Goal: Book appointment/travel/reservation

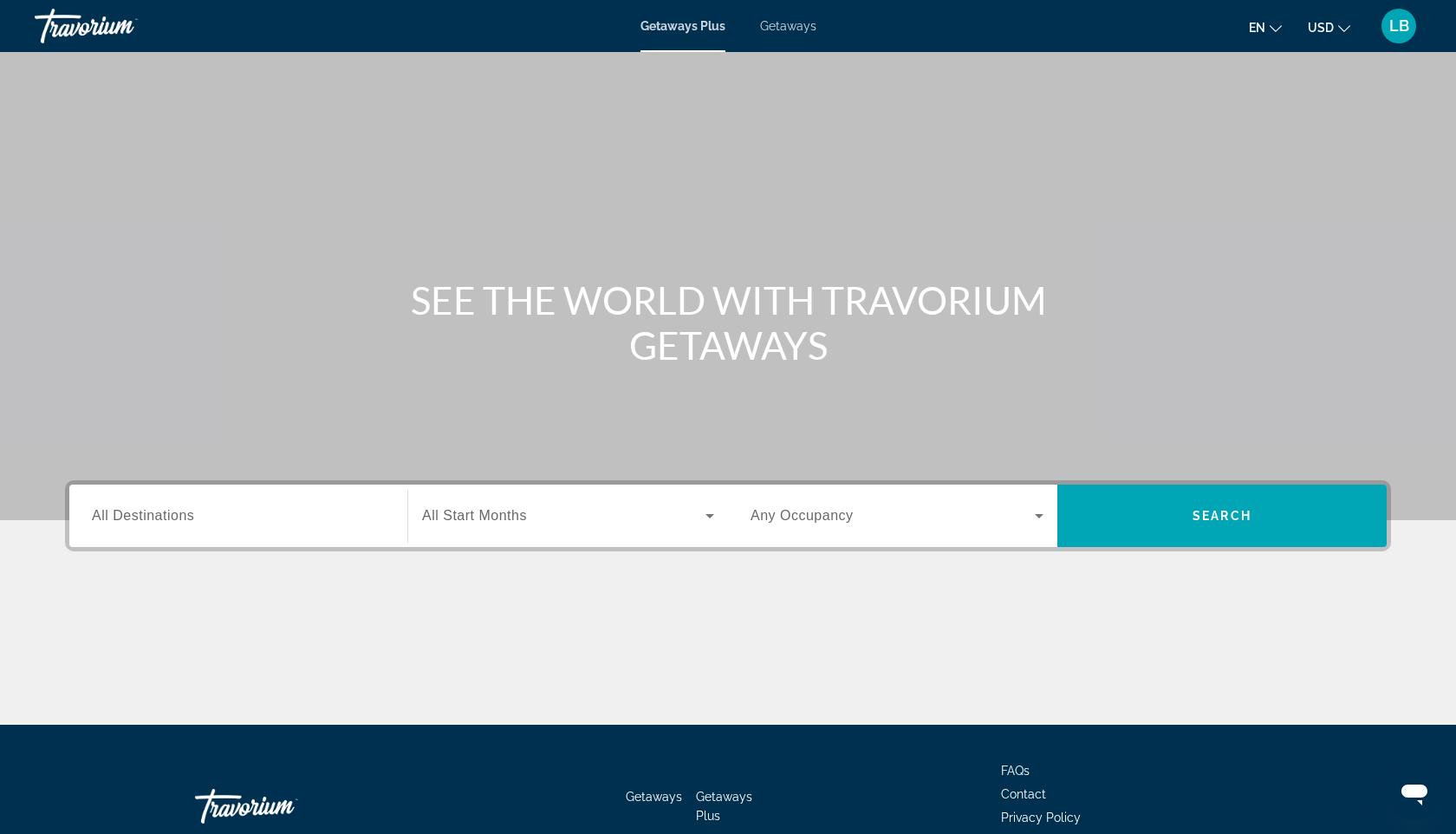
click at [139, 522] on span "All Destinations" at bounding box center [143, 515] width 102 height 15
click at [139, 522] on input "Destination All Destinations" at bounding box center [238, 516] width 293 height 20
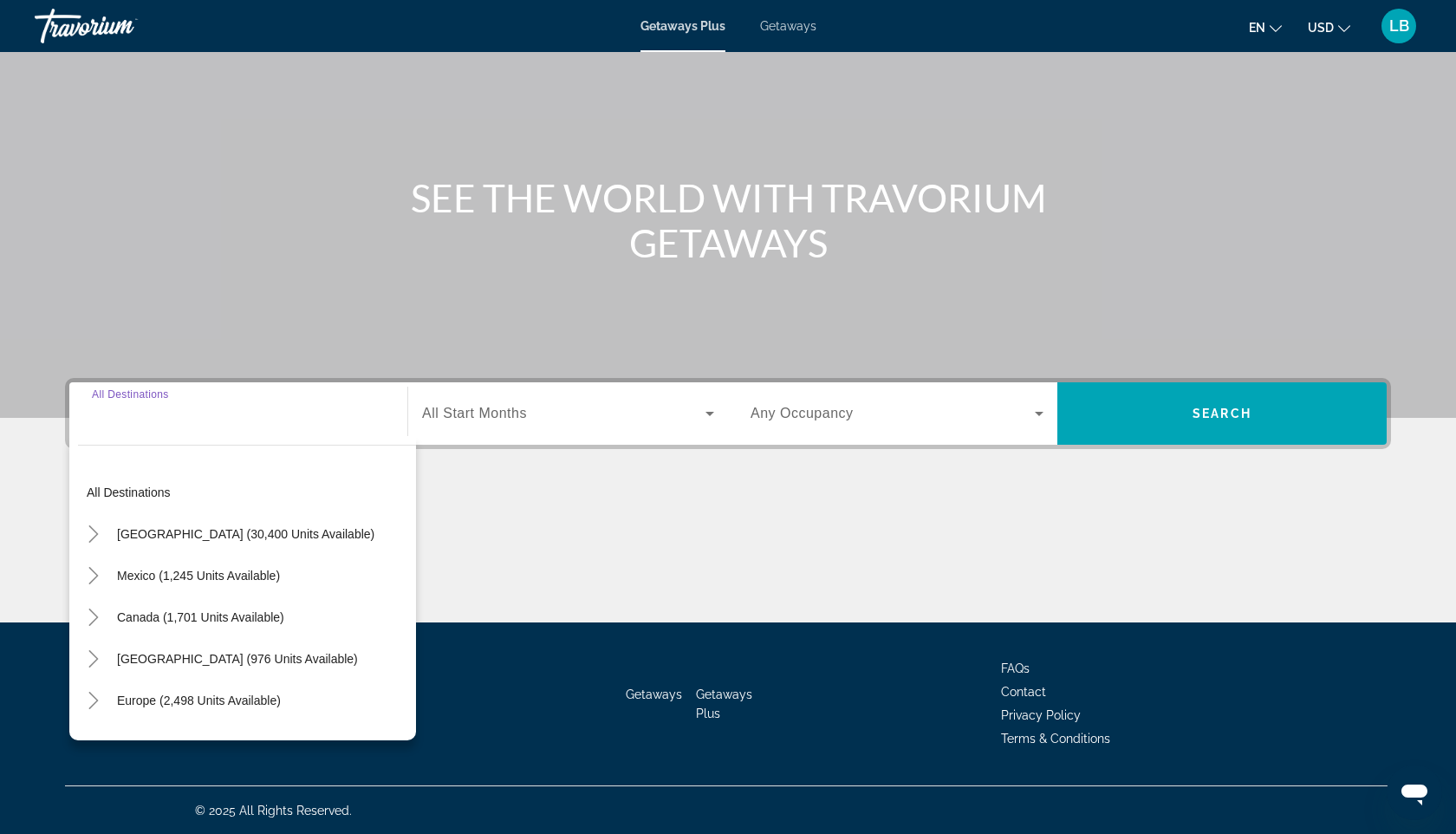
scroll to position [103, 0]
click at [132, 427] on div "Search widget" at bounding box center [238, 413] width 293 height 50
click at [123, 422] on input "Destination All Destinations" at bounding box center [238, 413] width 293 height 20
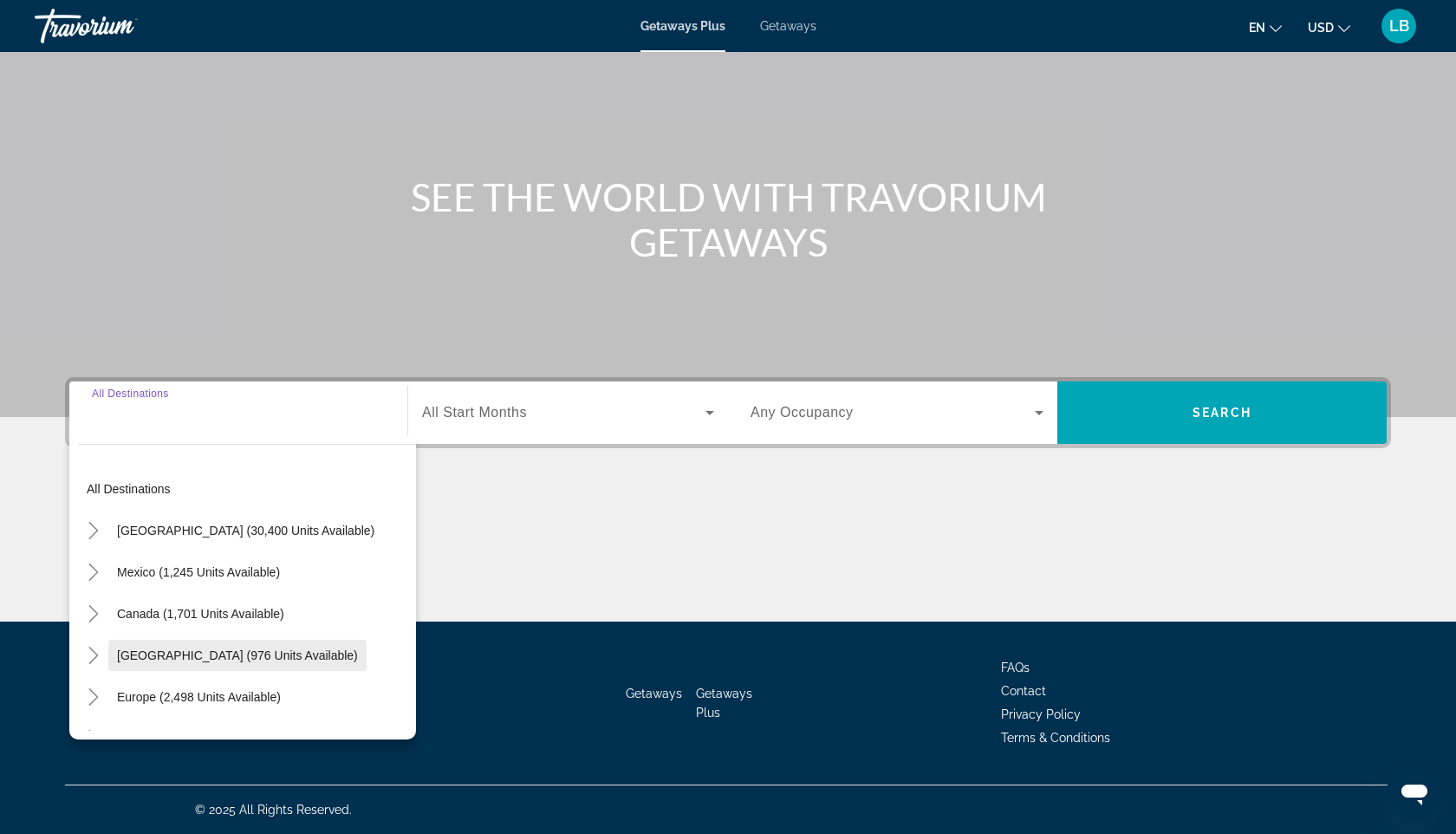
scroll to position [0, 0]
click at [178, 414] on input "Destination All Destinations" at bounding box center [238, 413] width 293 height 20
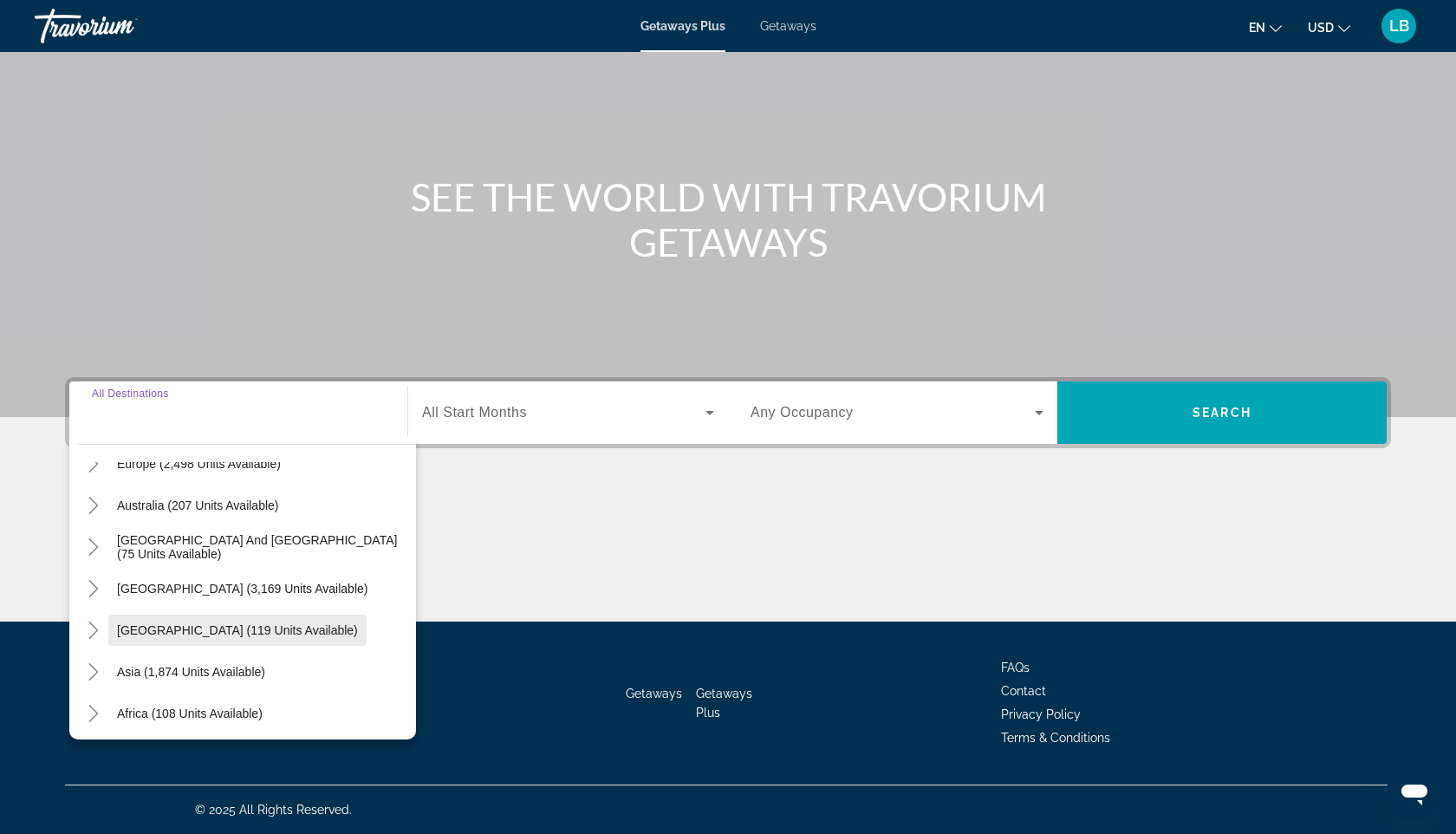
scroll to position [237, 0]
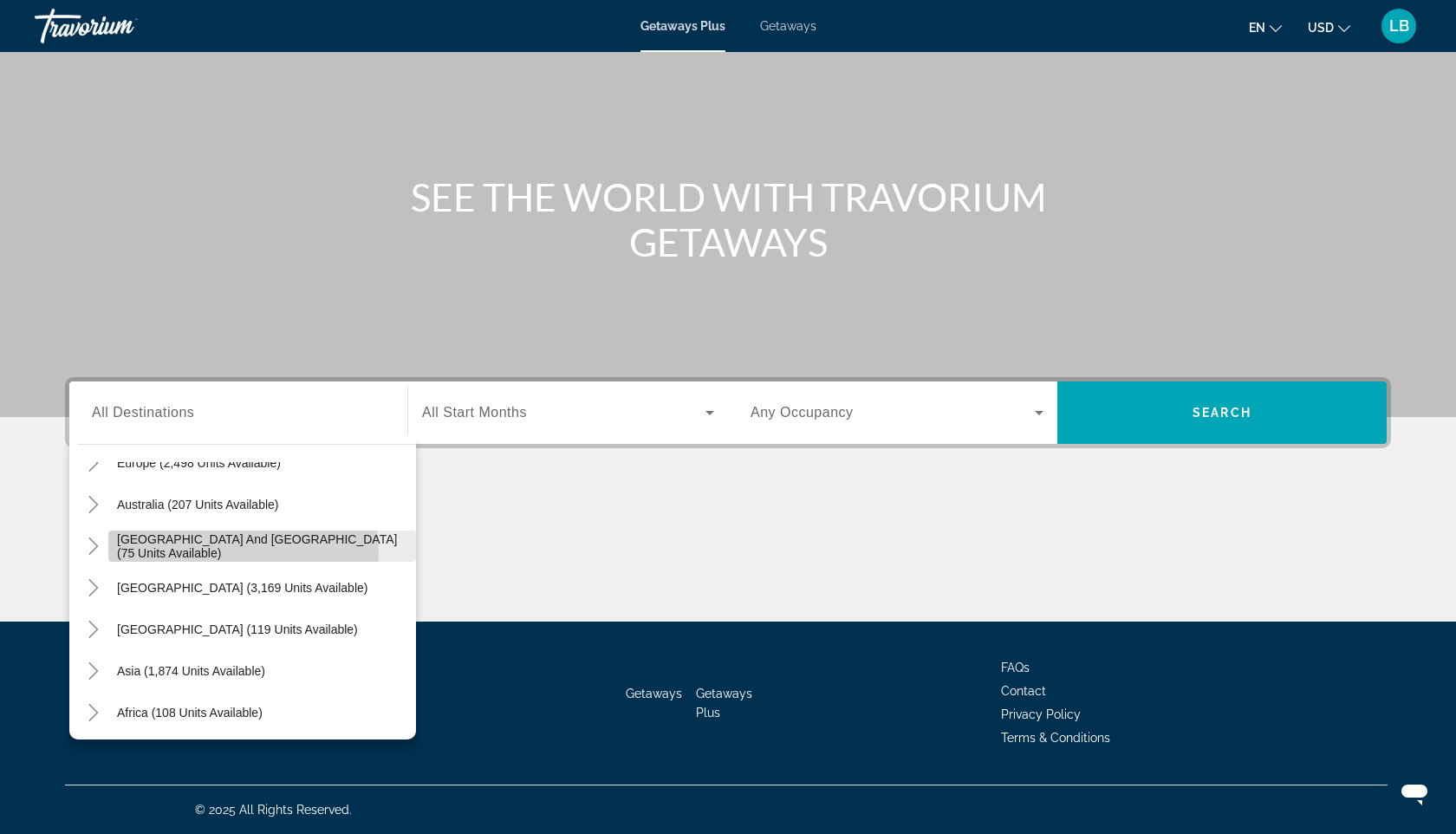
click at [218, 552] on span "[GEOGRAPHIC_DATA] and [GEOGRAPHIC_DATA] (75 units available)" at bounding box center [262, 545] width 291 height 27
type input "**********"
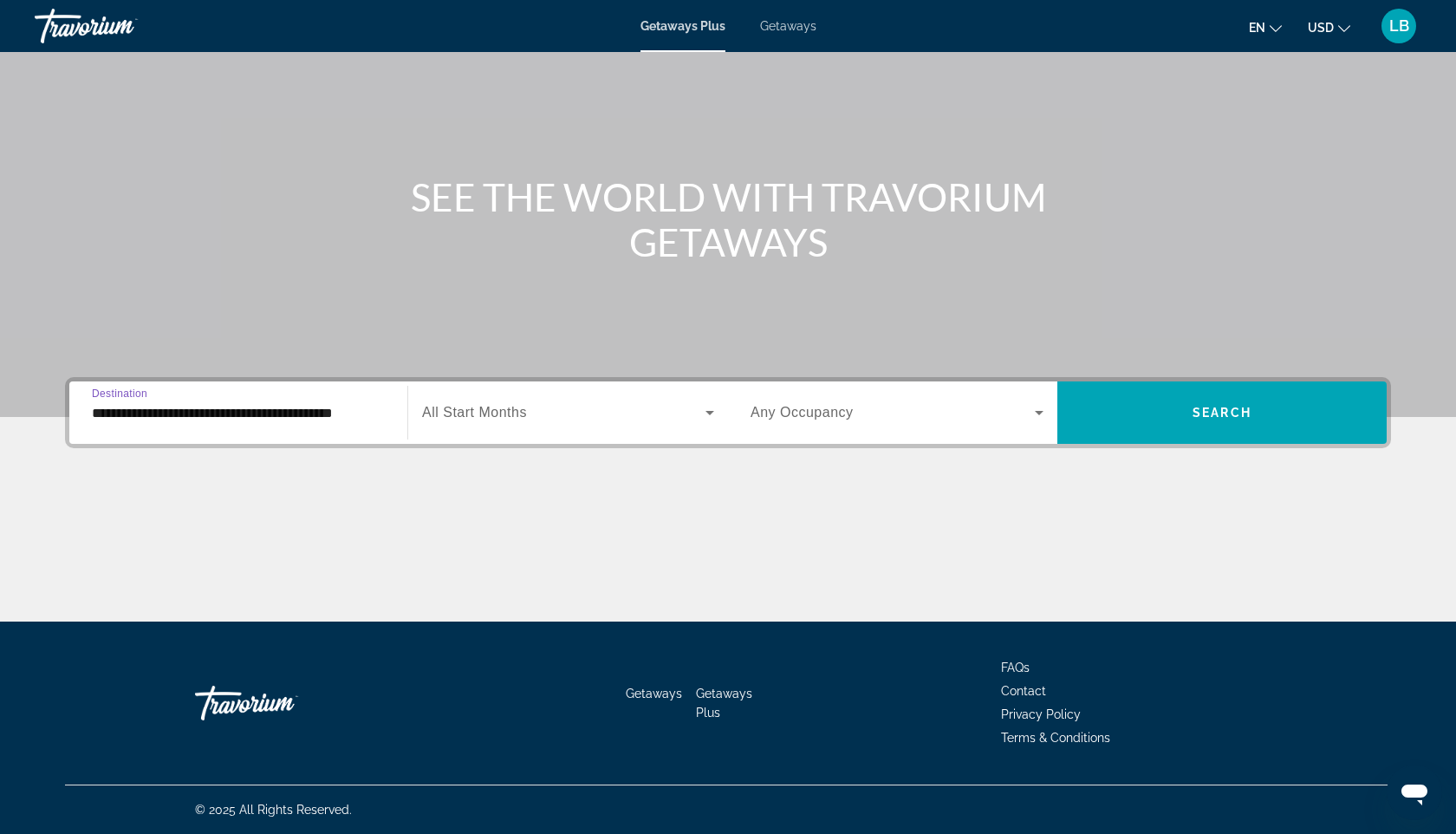
click at [318, 412] on input "**********" at bounding box center [238, 413] width 293 height 20
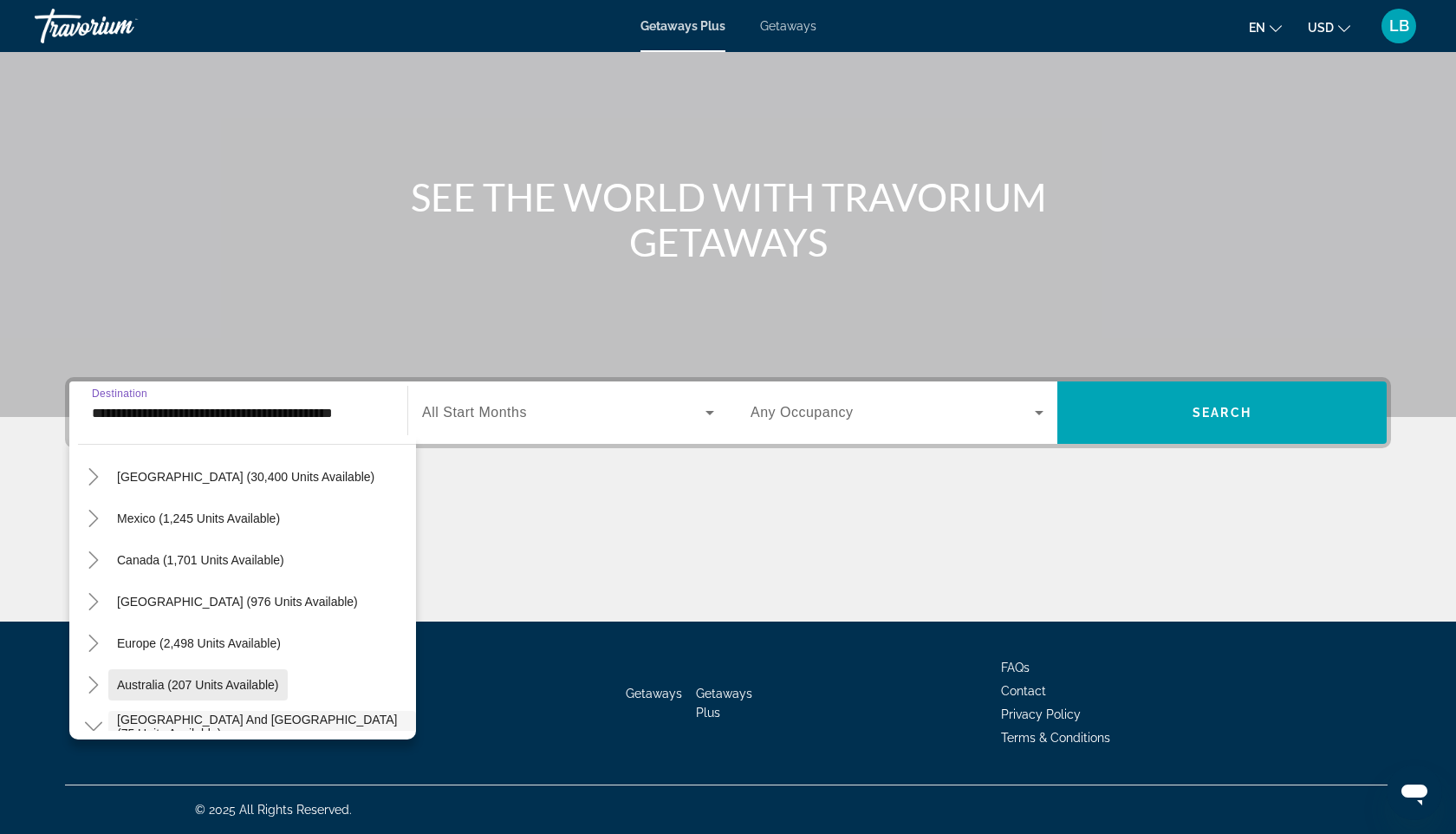
scroll to position [0, 0]
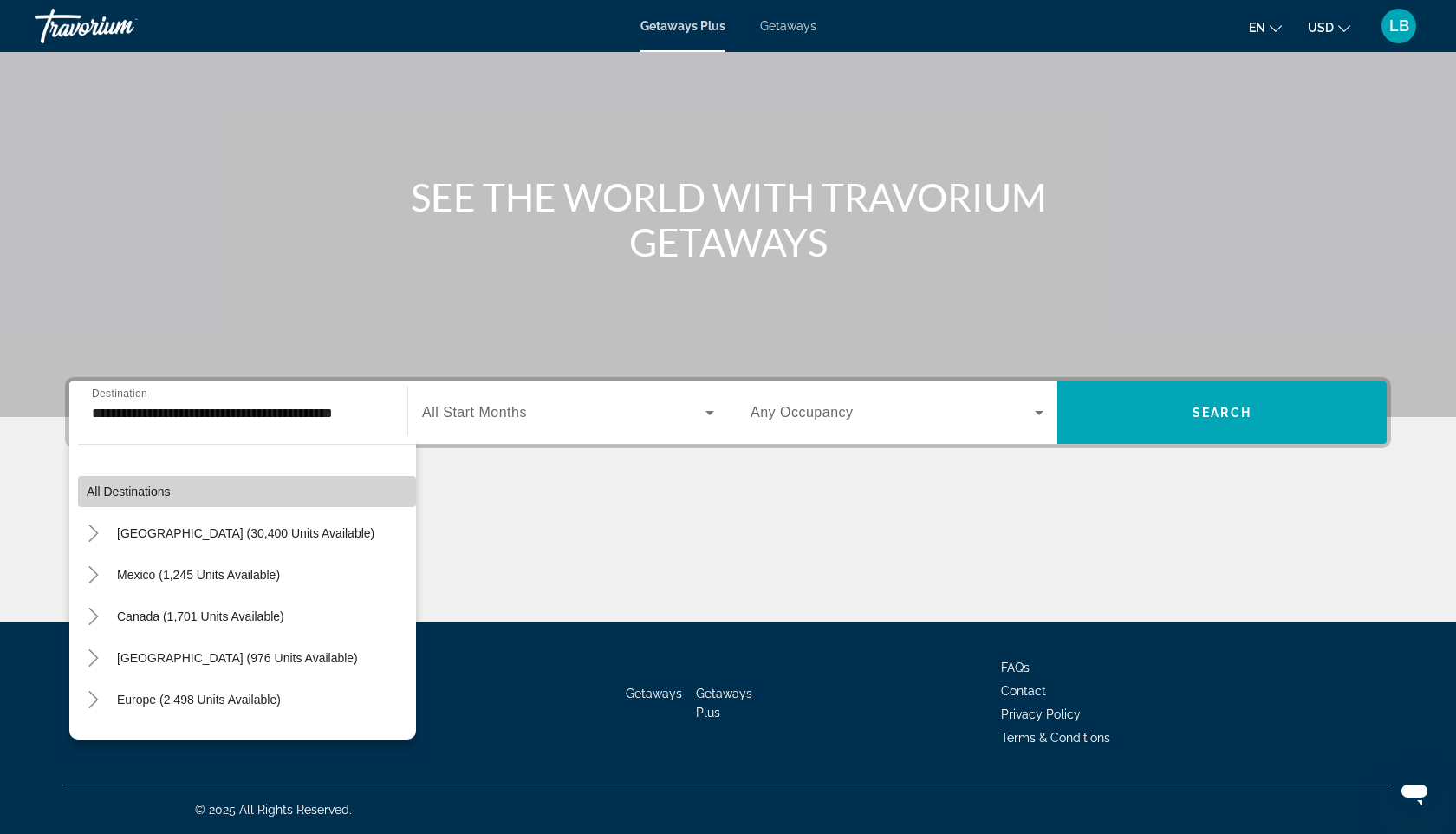
click at [151, 493] on span "All destinations" at bounding box center [128, 492] width 84 height 14
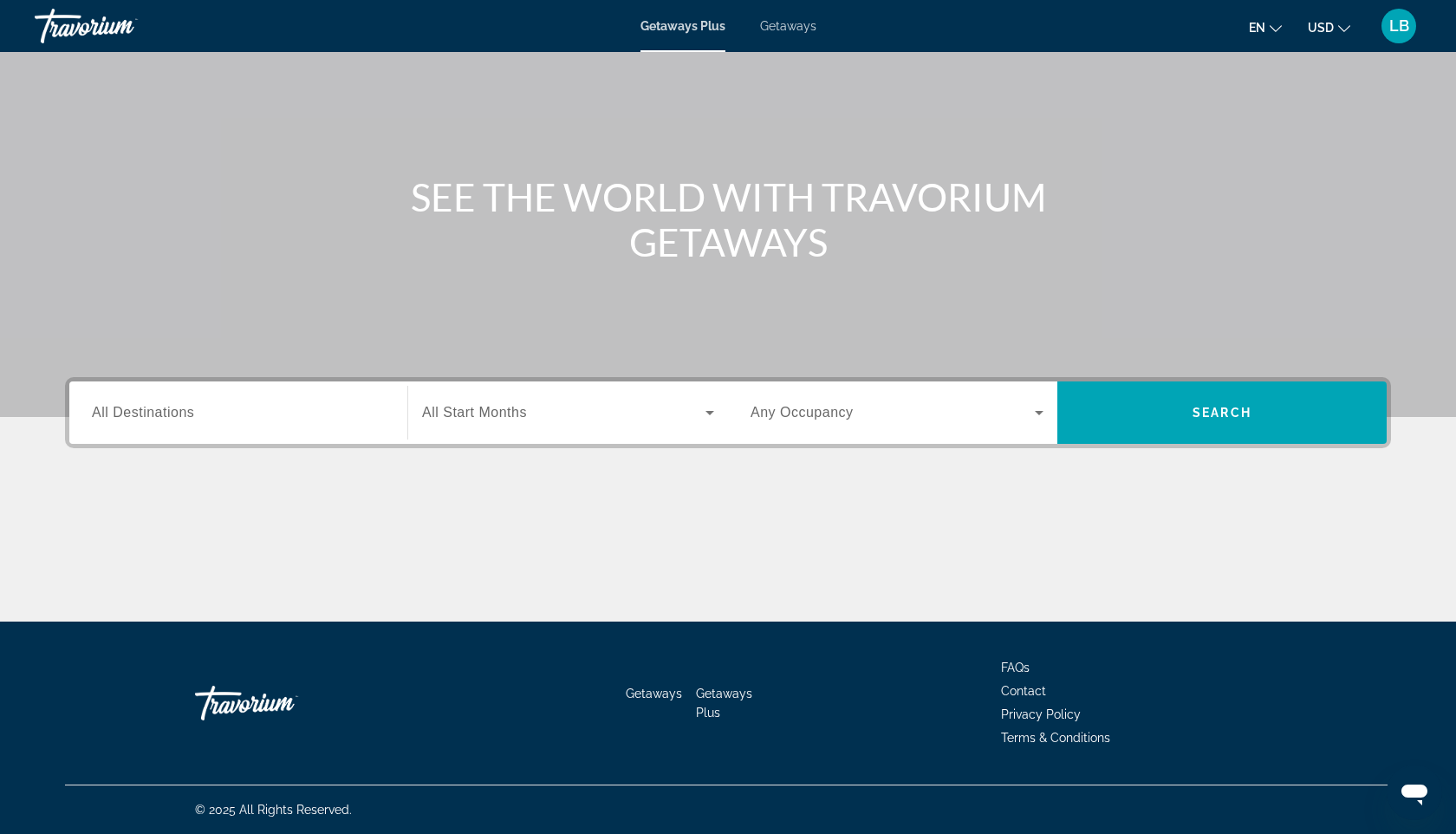
click at [171, 411] on span "All Destinations" at bounding box center [143, 412] width 102 height 15
click at [171, 411] on input "Destination All Destinations" at bounding box center [238, 413] width 293 height 20
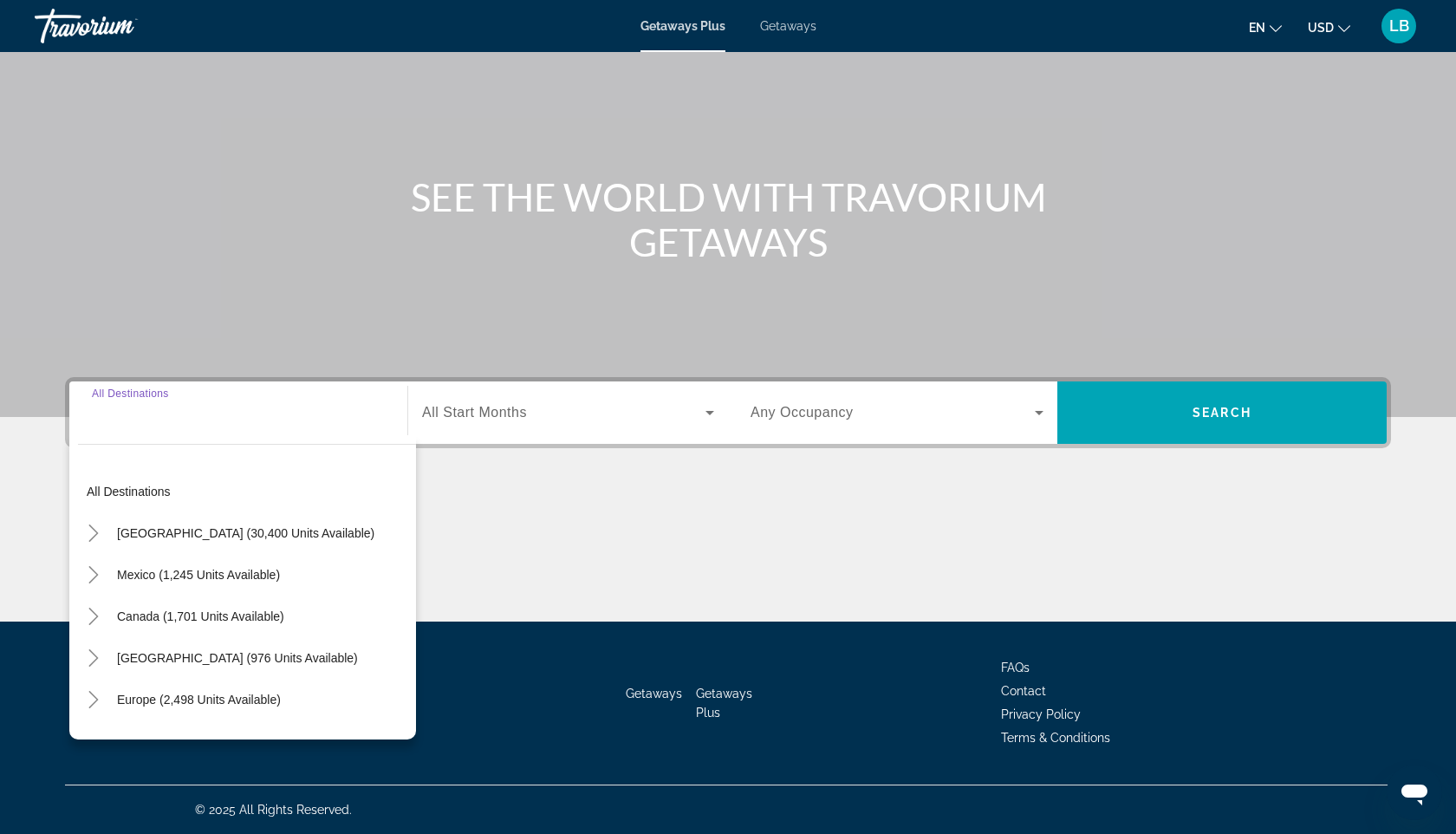
click at [170, 411] on input "Destination All Destinations" at bounding box center [238, 413] width 293 height 20
click at [487, 440] on div "Start Month All Start Months" at bounding box center [568, 412] width 321 height 62
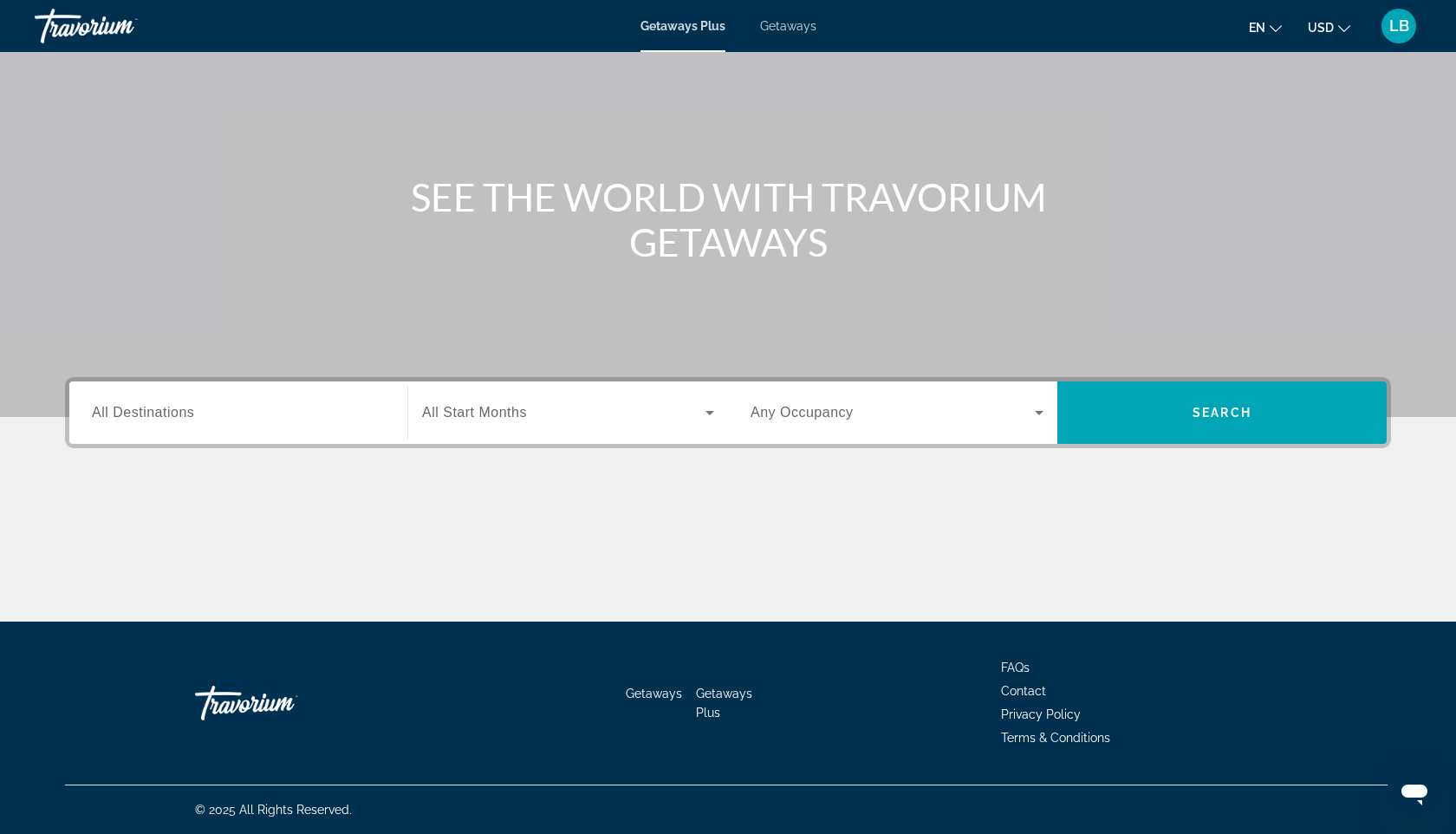
click at [487, 413] on span "All Start Months" at bounding box center [474, 412] width 105 height 15
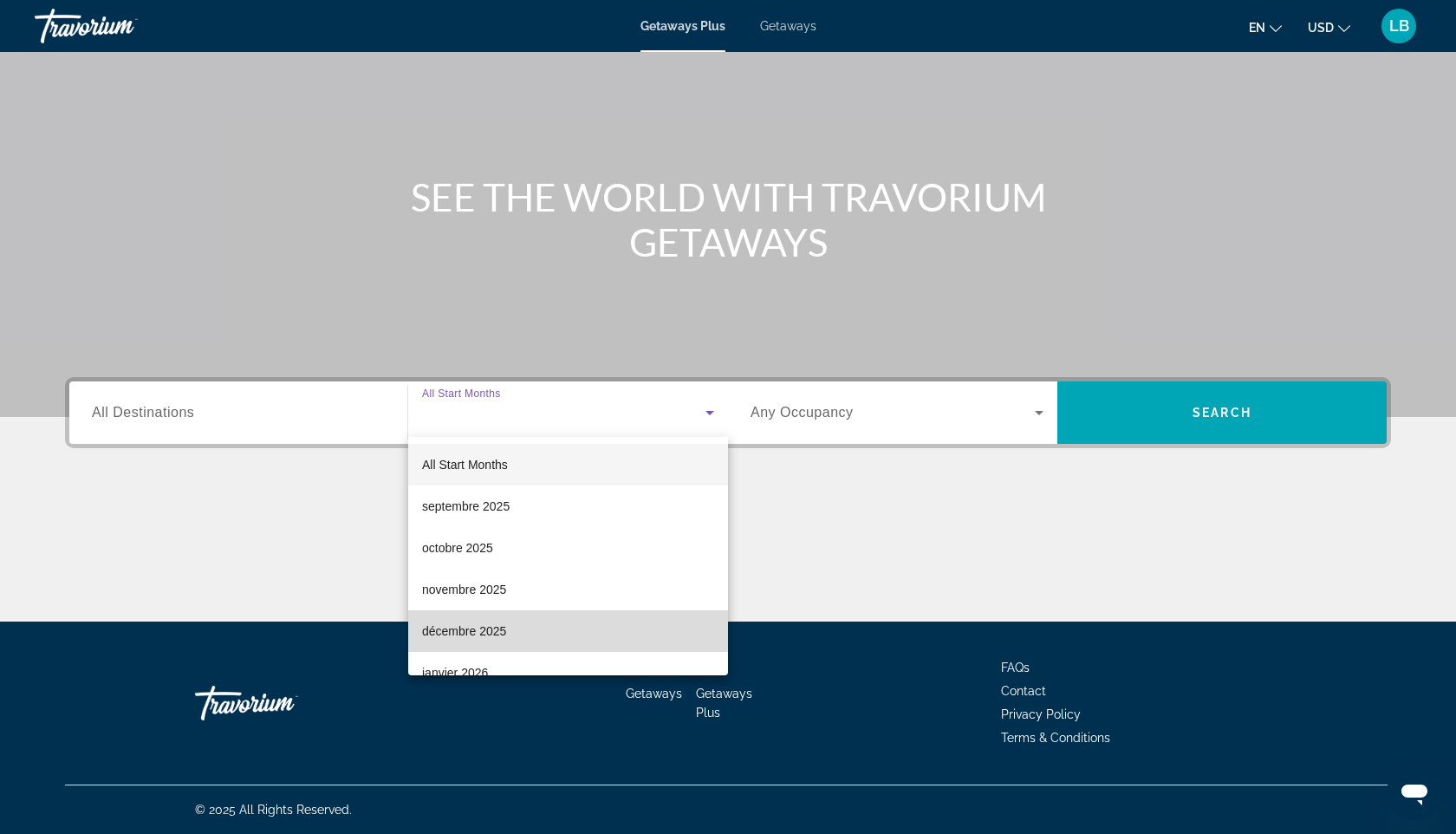
click at [543, 624] on mat-option "décembre 2025" at bounding box center [568, 630] width 320 height 42
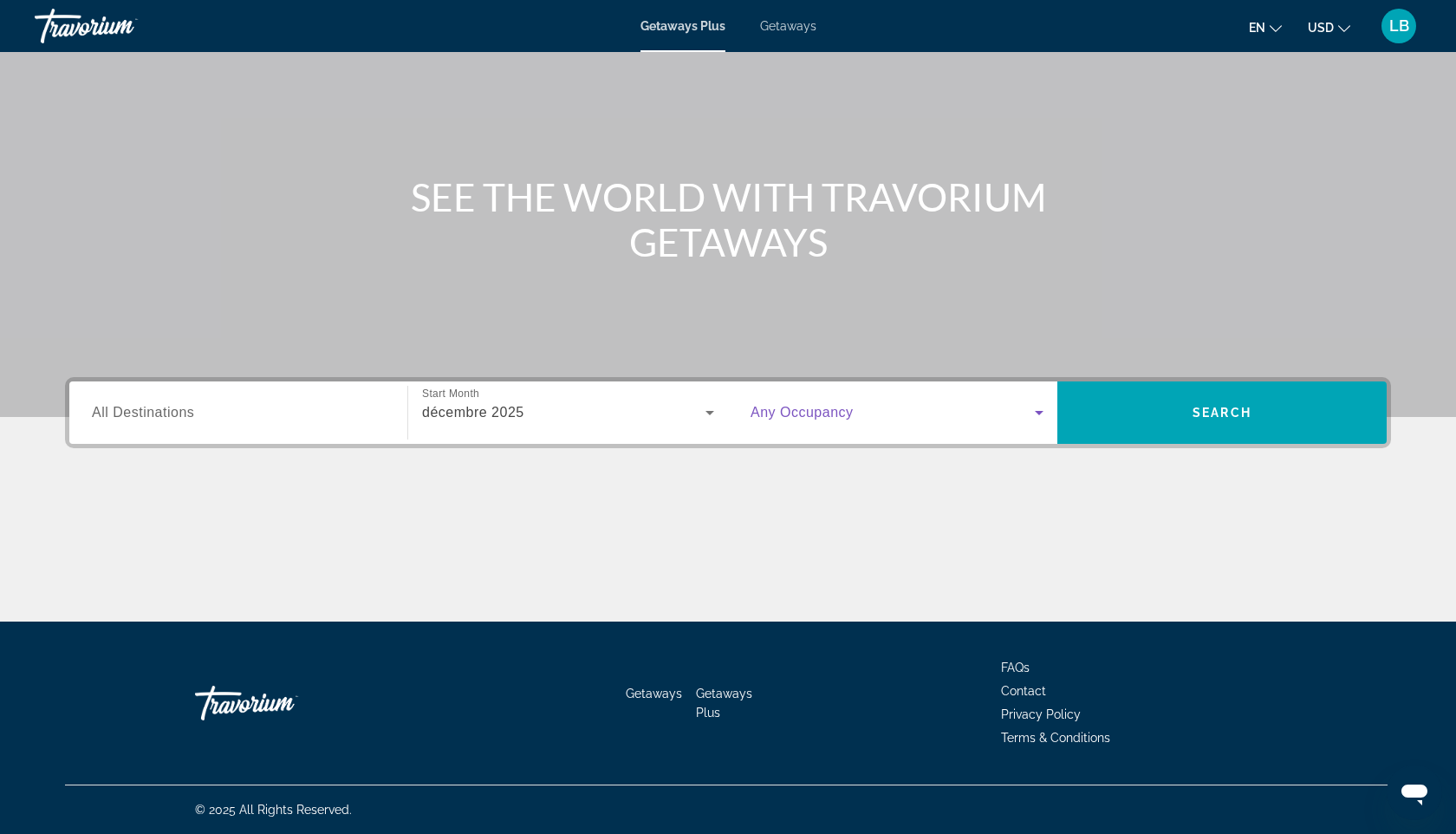
click at [849, 420] on span "Search widget" at bounding box center [892, 412] width 284 height 20
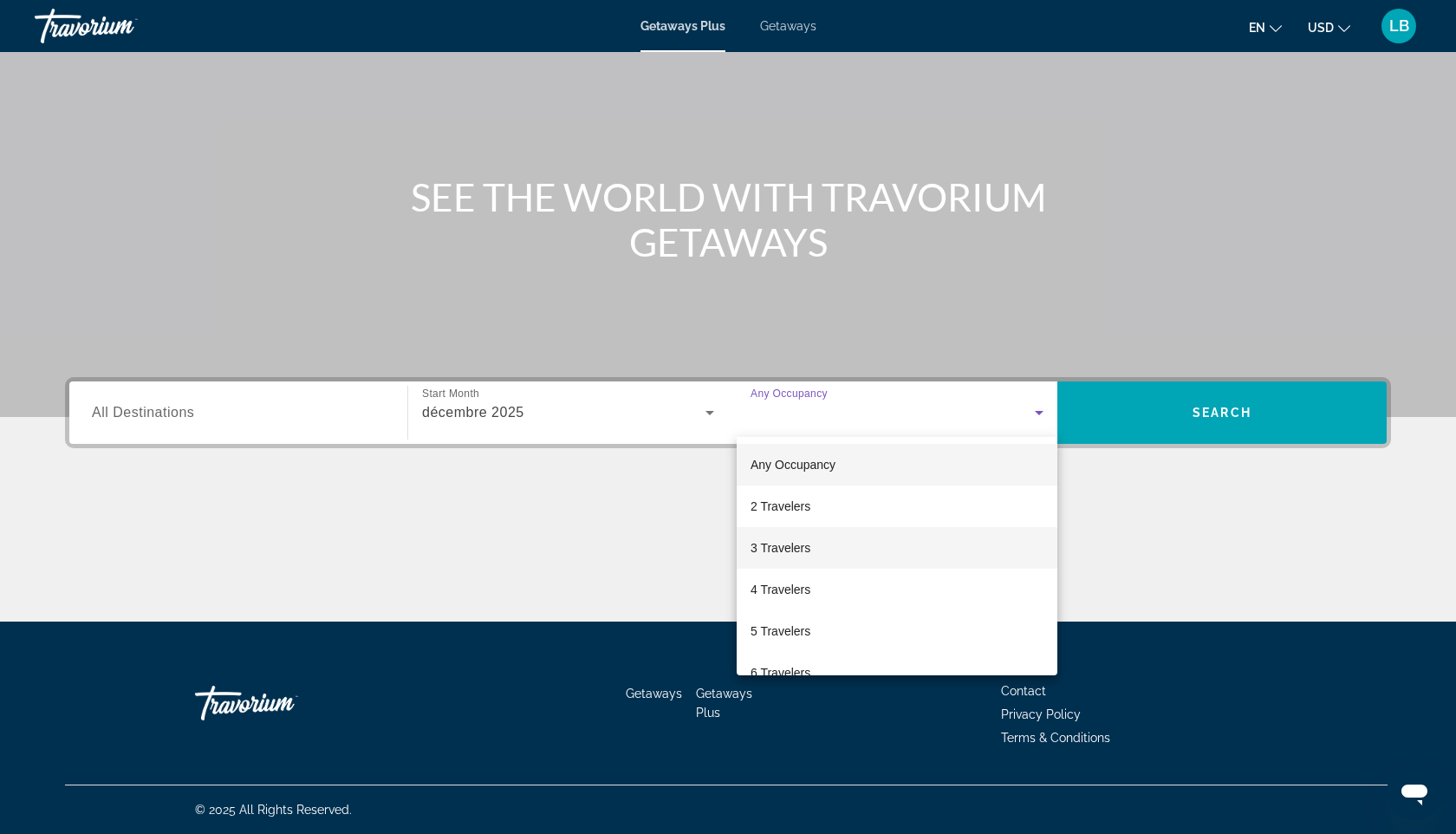
click at [832, 540] on mat-option "3 Travelers" at bounding box center [897, 548] width 321 height 42
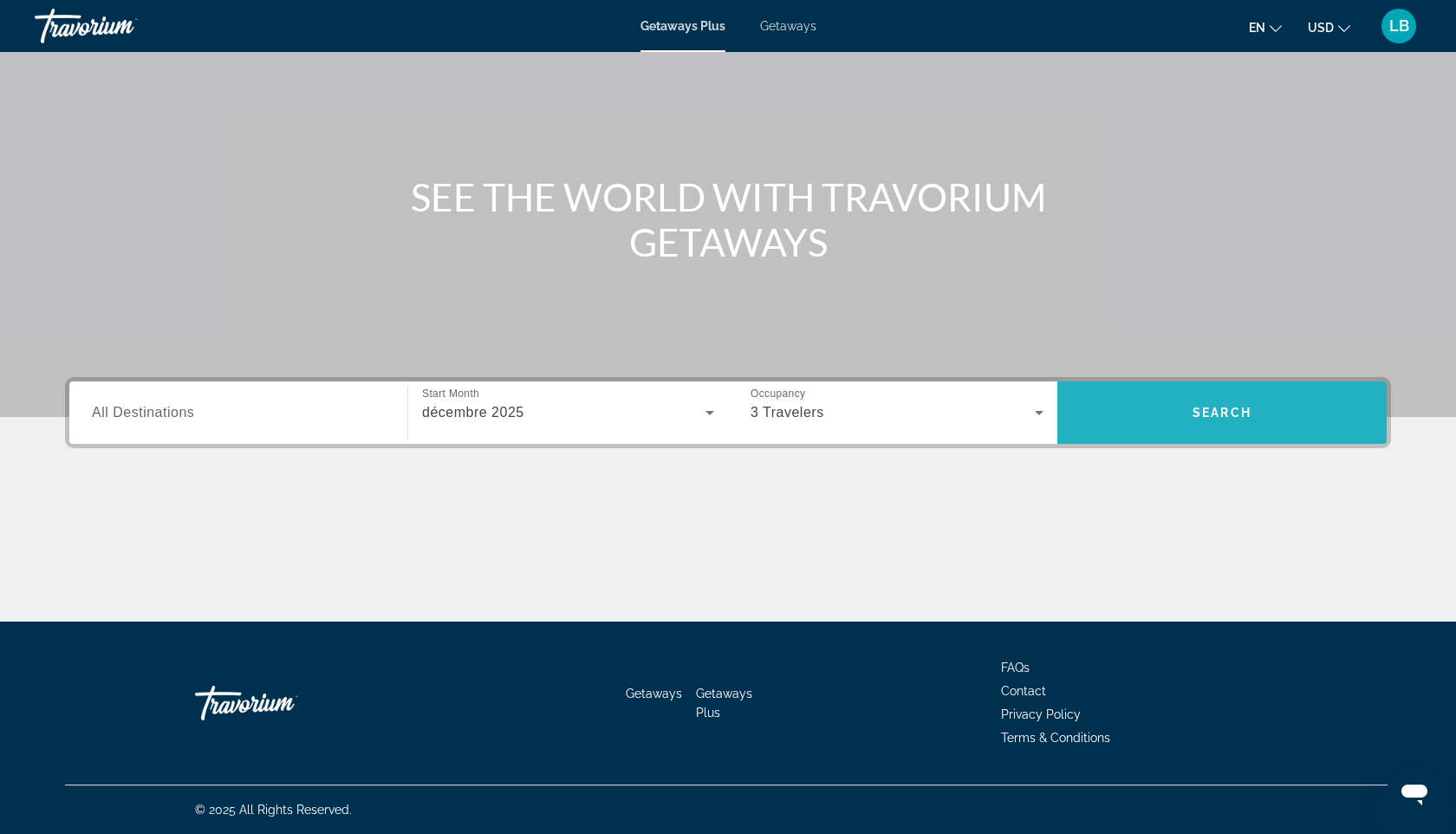
click at [1149, 424] on span "Search widget" at bounding box center [1222, 412] width 330 height 42
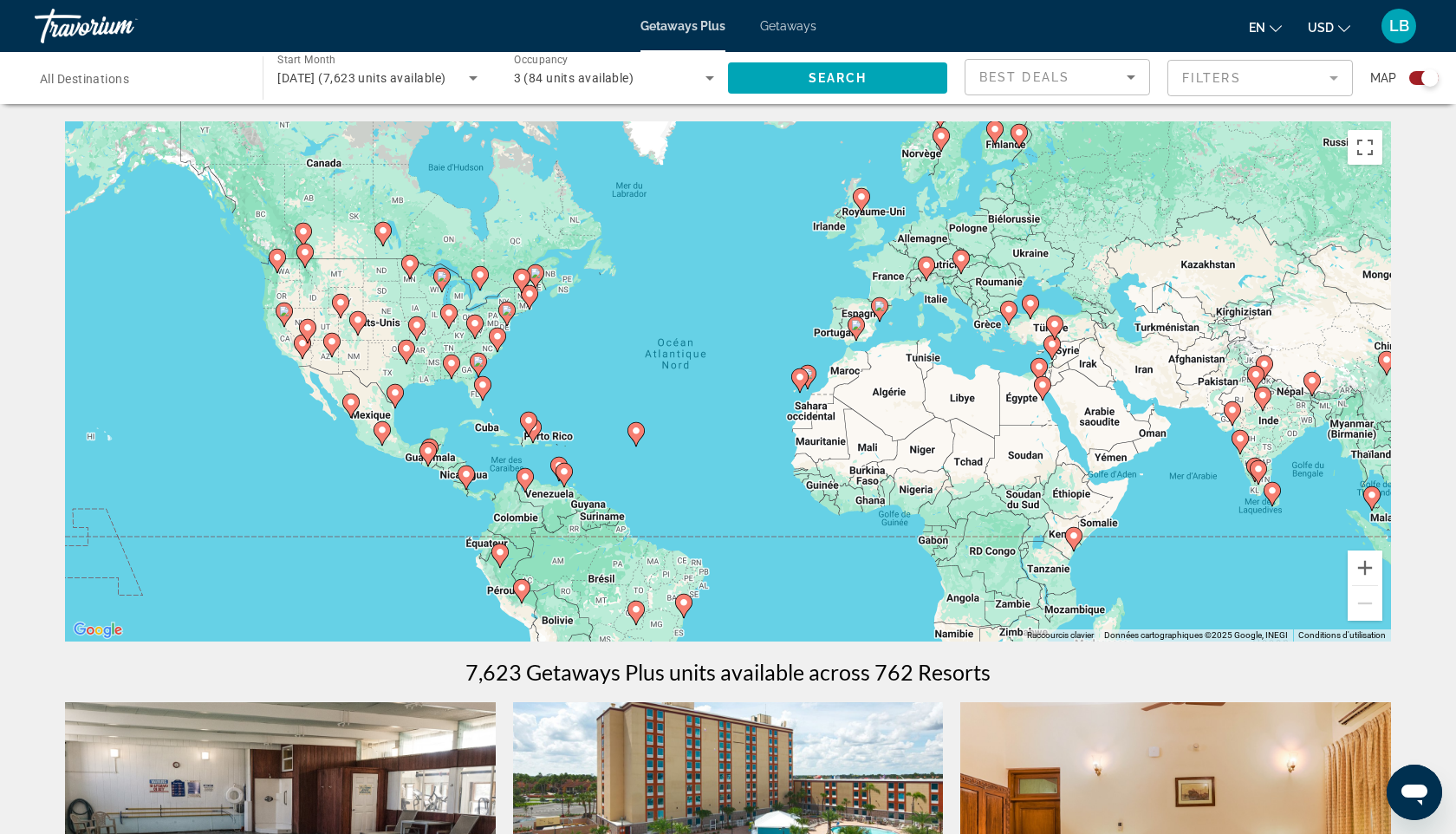
click at [863, 185] on div "Pour activer le glissement avec le clavier, appuyez sur Alt+Entrée. Une fois ce…" at bounding box center [728, 381] width 1326 height 520
click at [861, 199] on image "Main content" at bounding box center [861, 197] width 11 height 11
type input "**********"
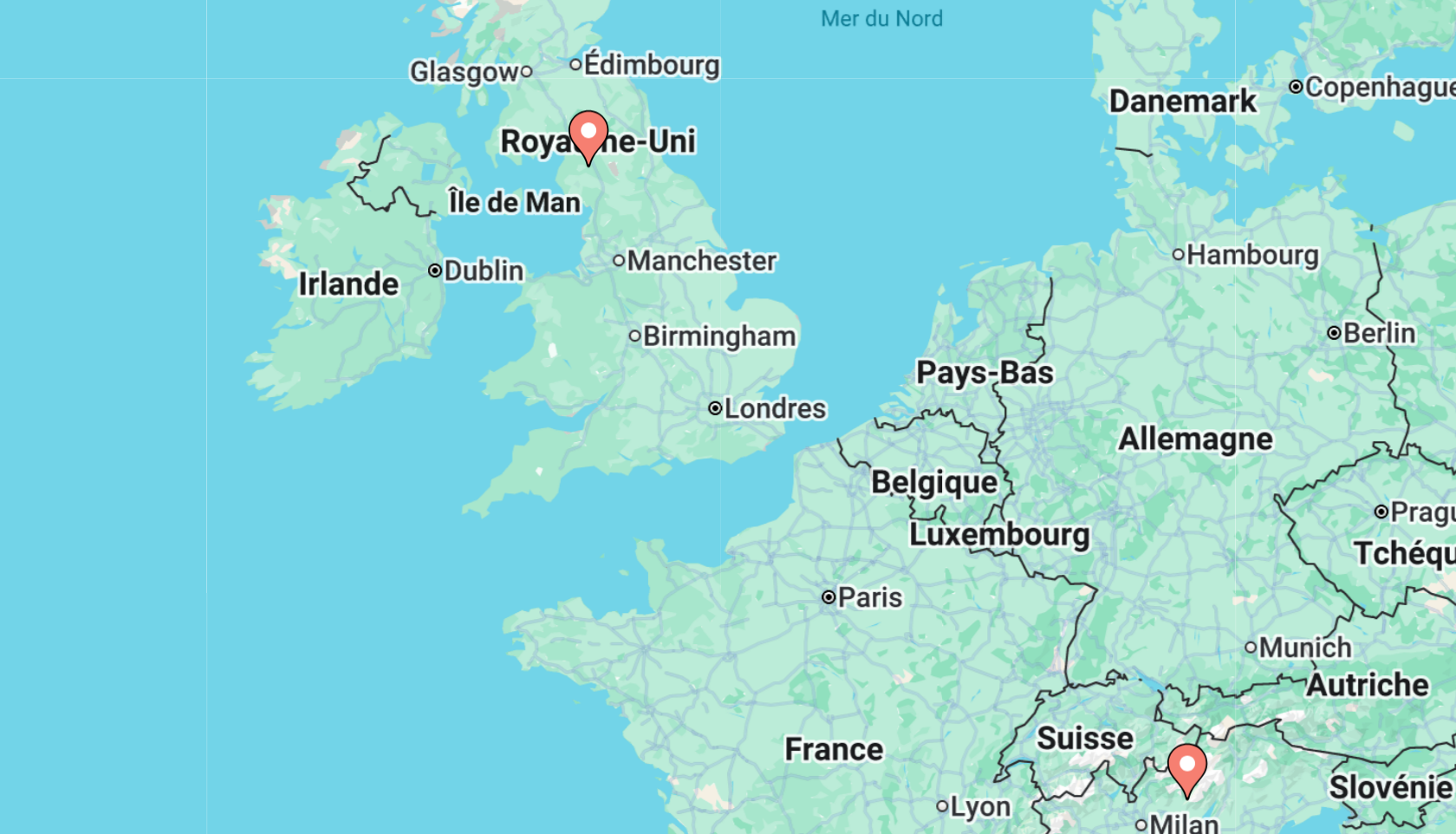
drag, startPoint x: 752, startPoint y: 420, endPoint x: 703, endPoint y: 332, distance: 100.7
click at [703, 331] on div "Pour activer le glissement avec le clavier, appuyez sur Alt+Entrée. Une fois ce…" at bounding box center [728, 381] width 1326 height 520
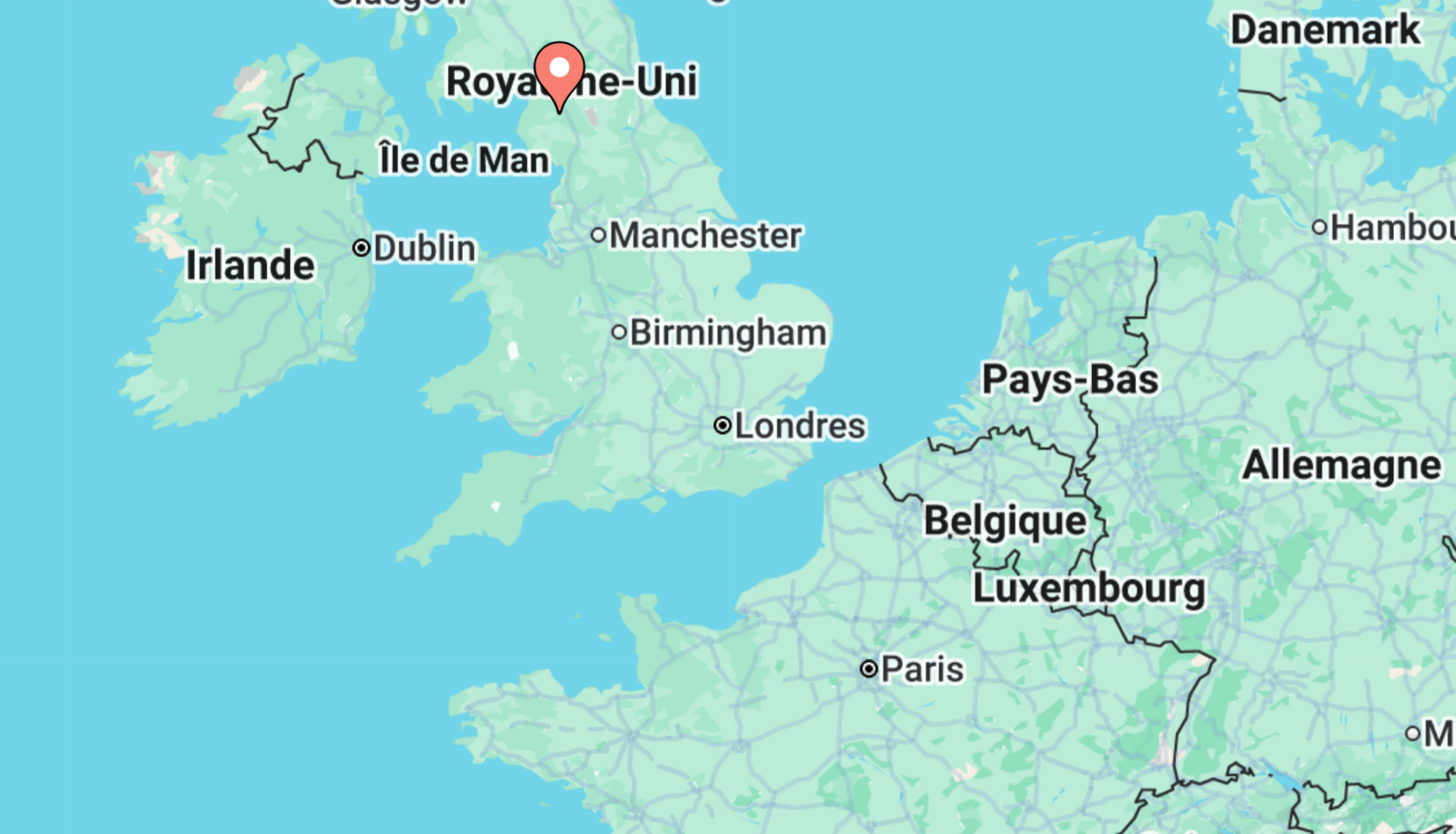
click at [737, 401] on div "Pour activer le glissement avec le clavier, appuyez sur Alt+Entrée. Une fois ce…" at bounding box center [728, 381] width 1326 height 520
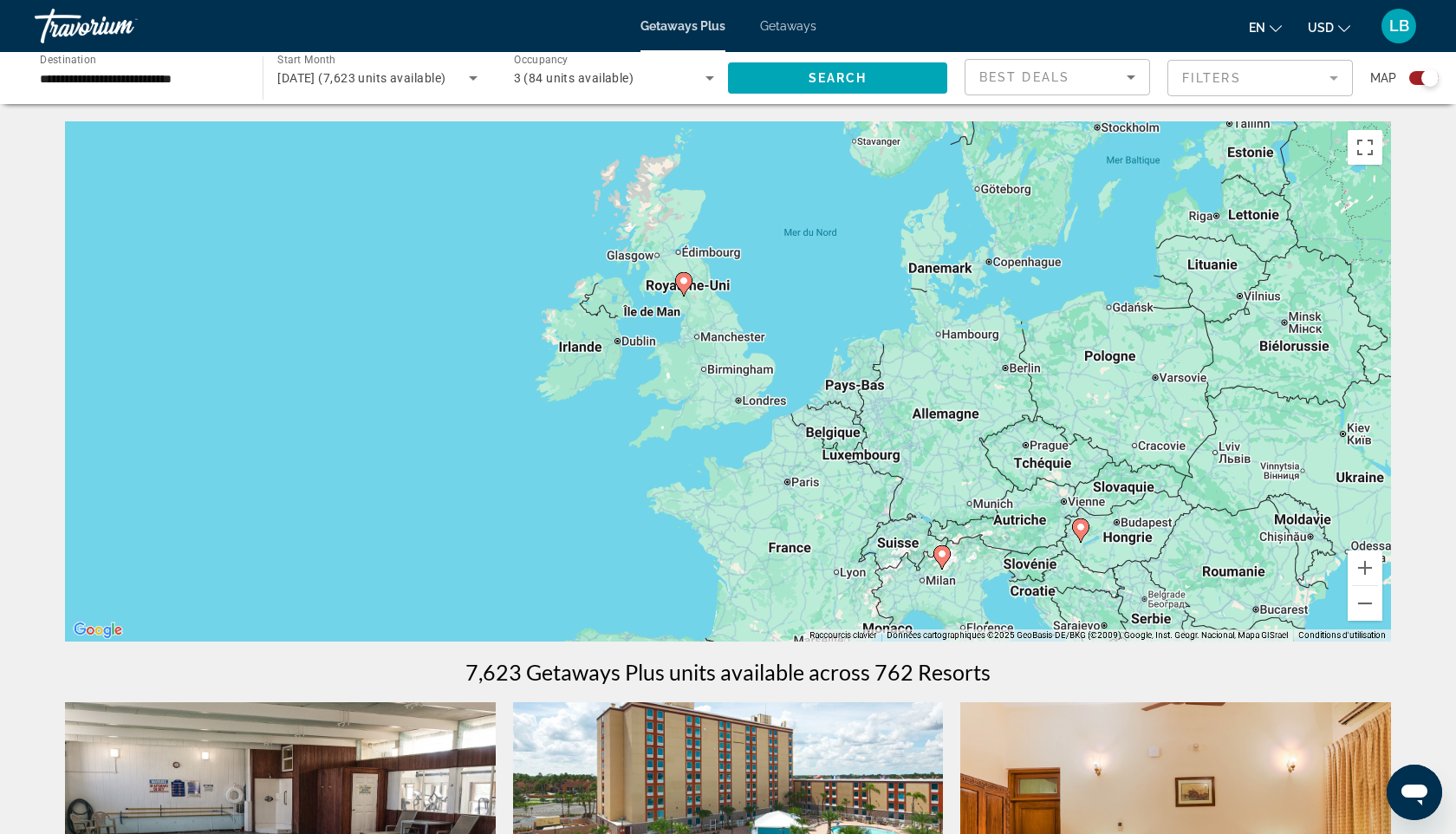
click at [184, 74] on input "**********" at bounding box center [140, 78] width 200 height 20
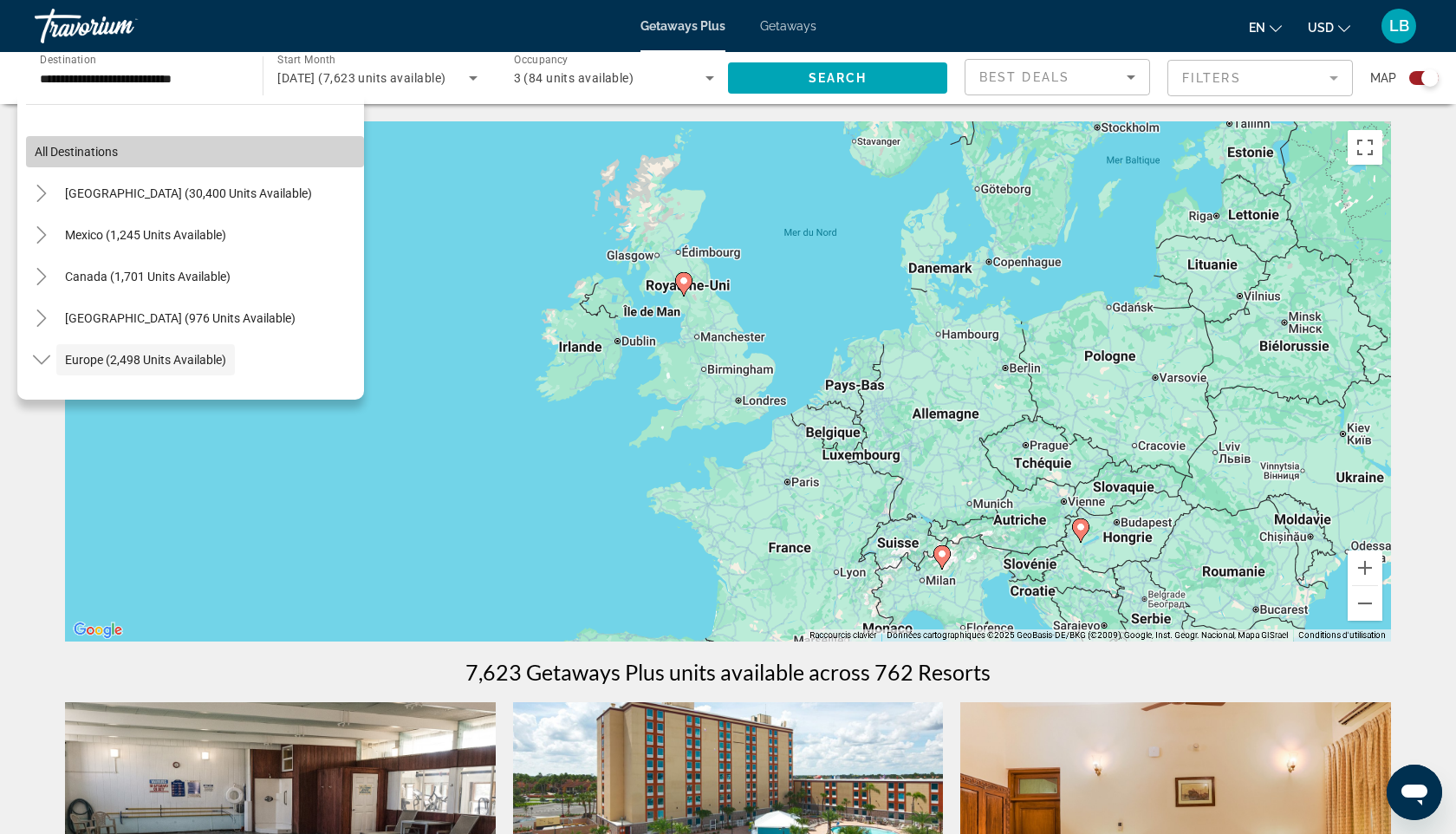
click at [119, 155] on button "All destinations" at bounding box center [194, 152] width 338 height 31
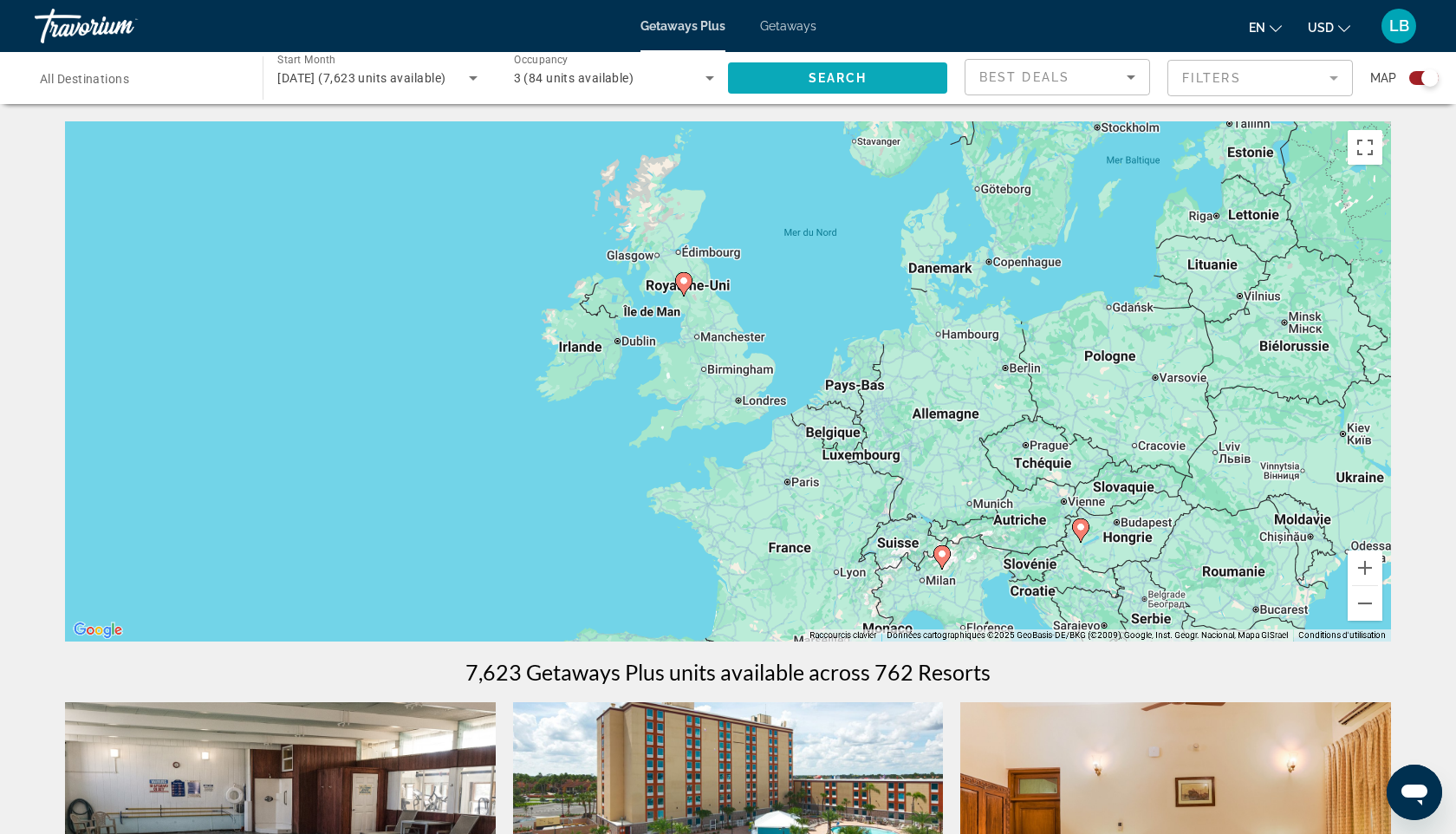
click at [821, 71] on span "Search" at bounding box center [837, 78] width 58 height 14
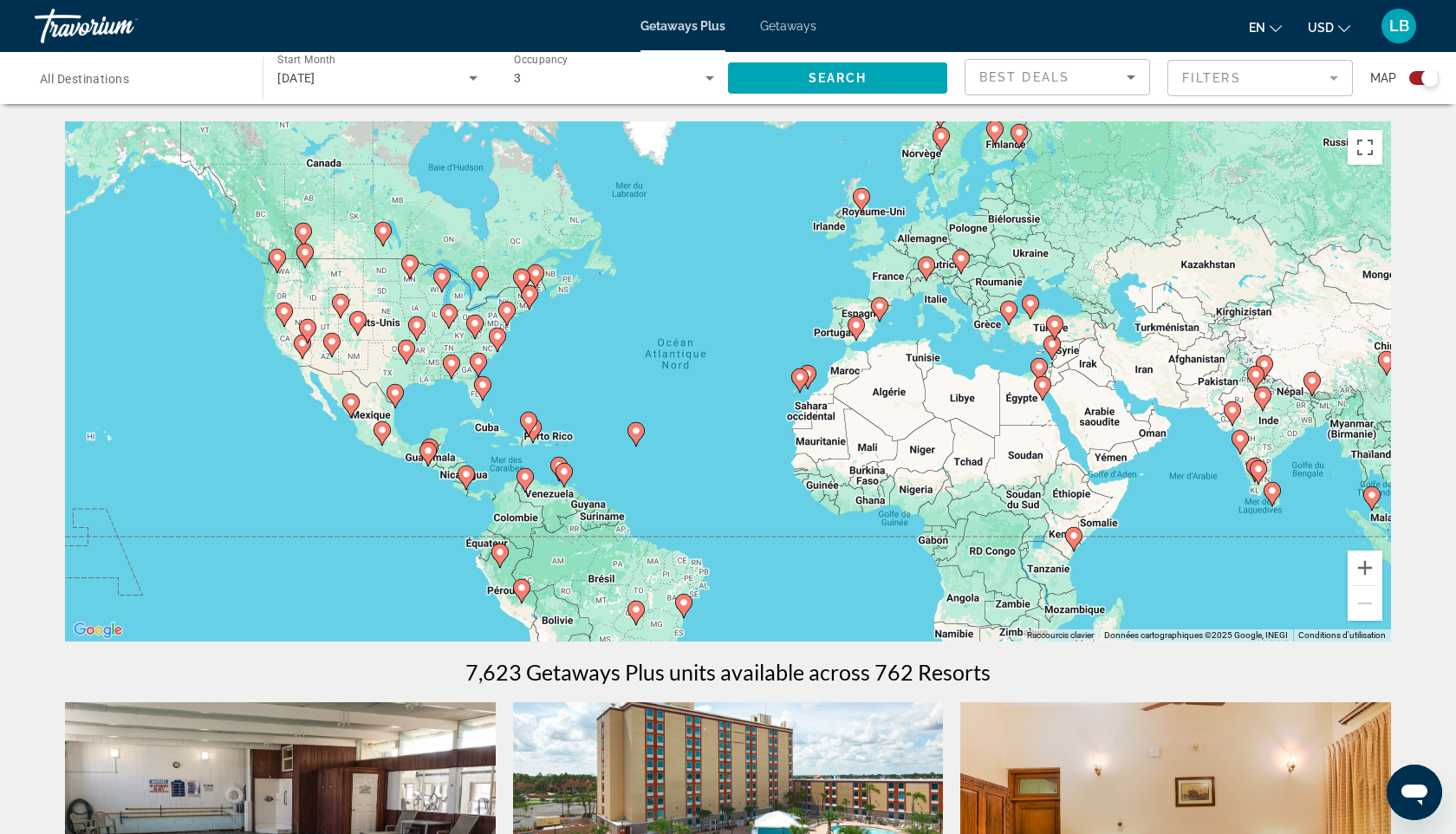
click at [860, 201] on image "Main content" at bounding box center [861, 197] width 11 height 11
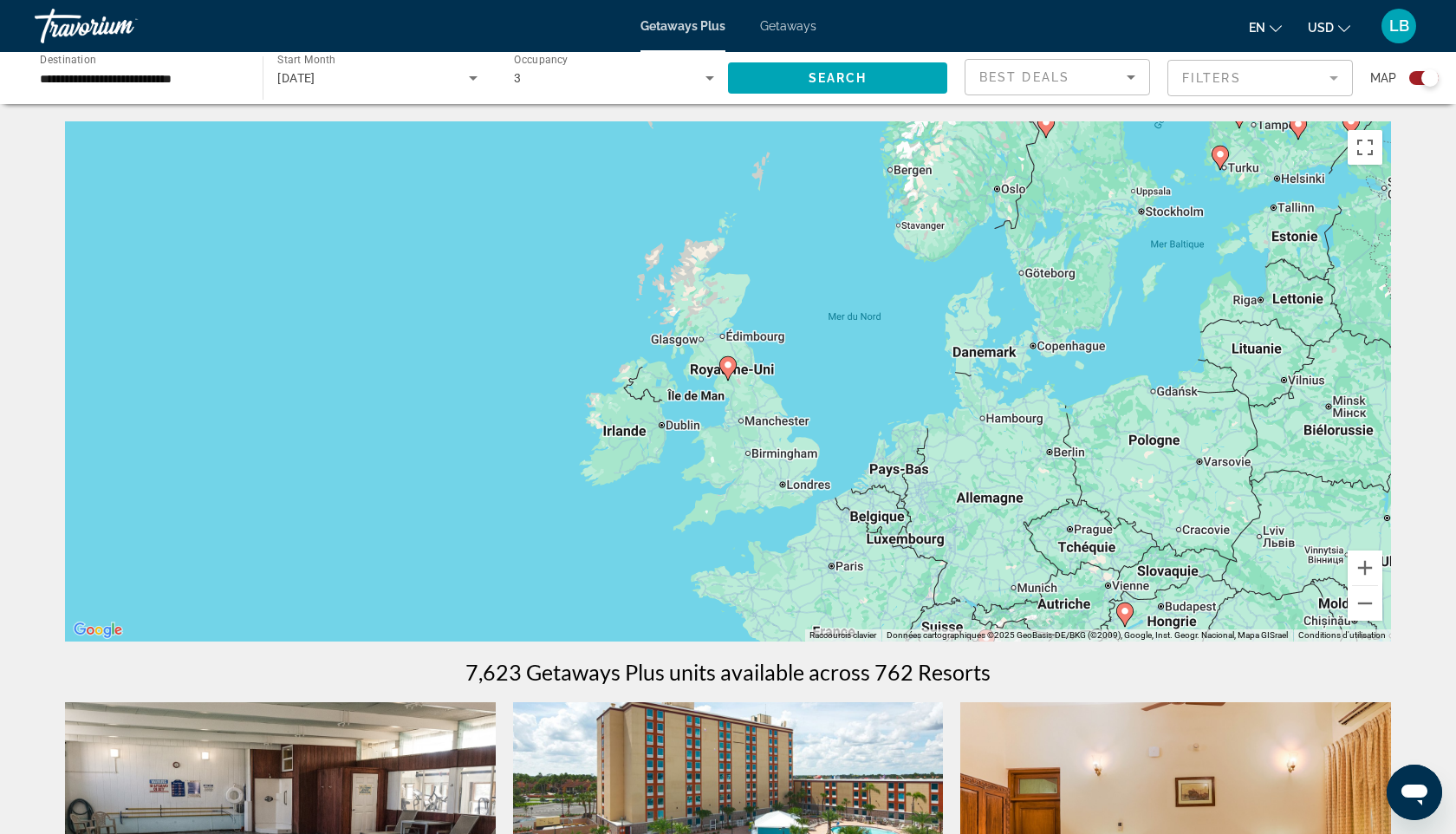
click at [728, 368] on image "Main content" at bounding box center [728, 365] width 11 height 11
type input "**********"
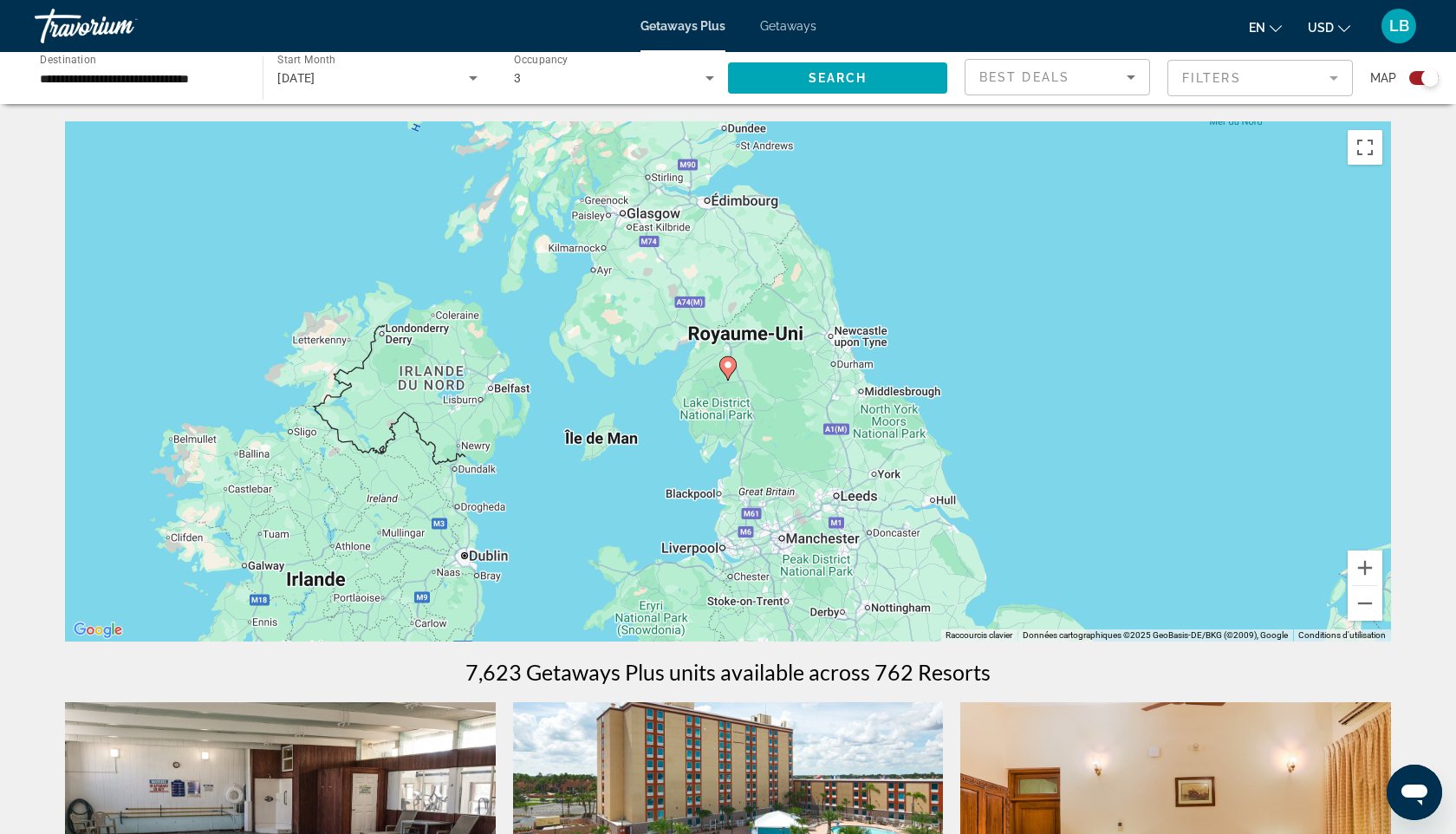
click at [728, 370] on icon "Main content" at bounding box center [728, 368] width 16 height 22
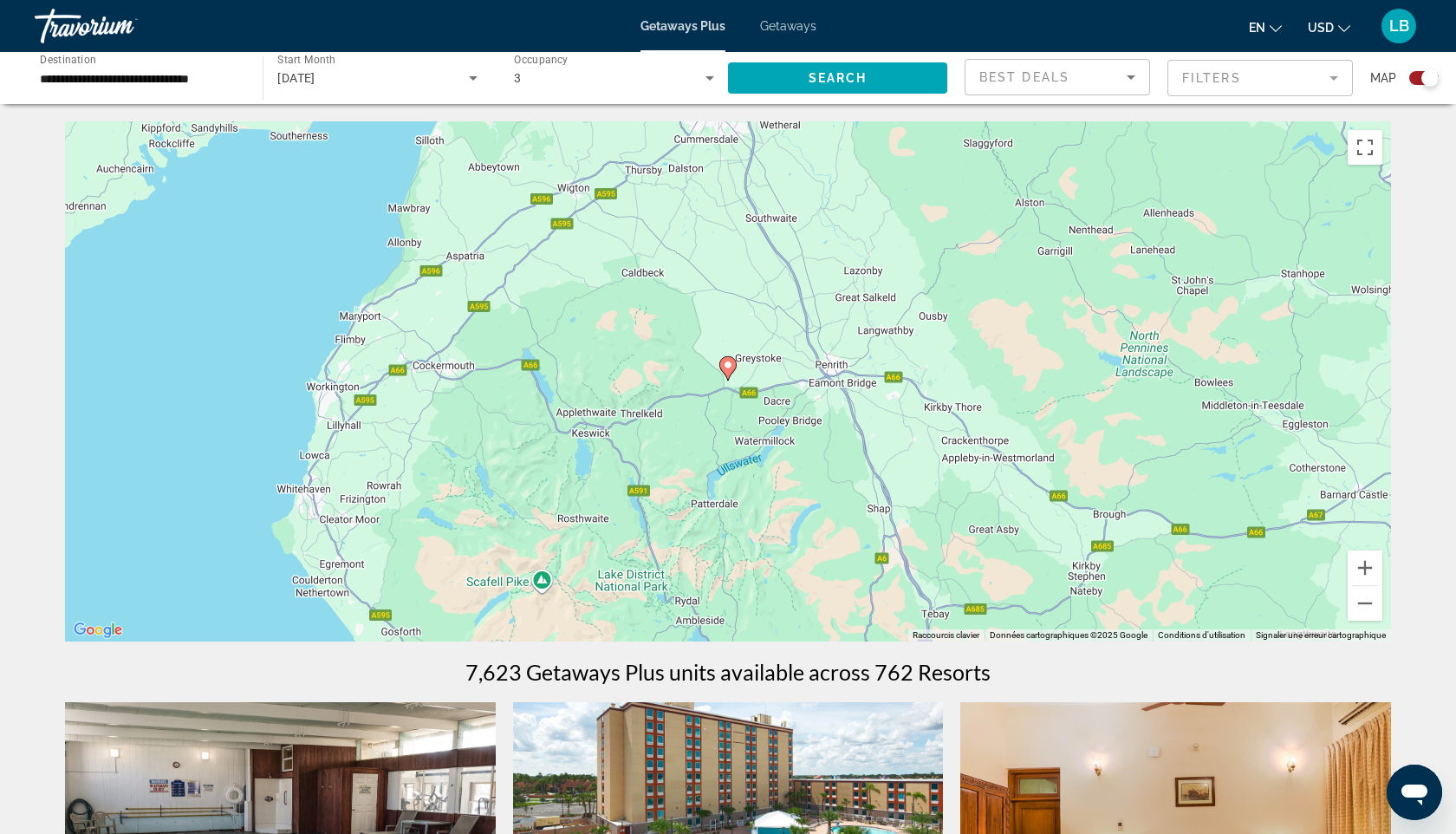
click at [728, 370] on icon "Main content" at bounding box center [728, 368] width 16 height 22
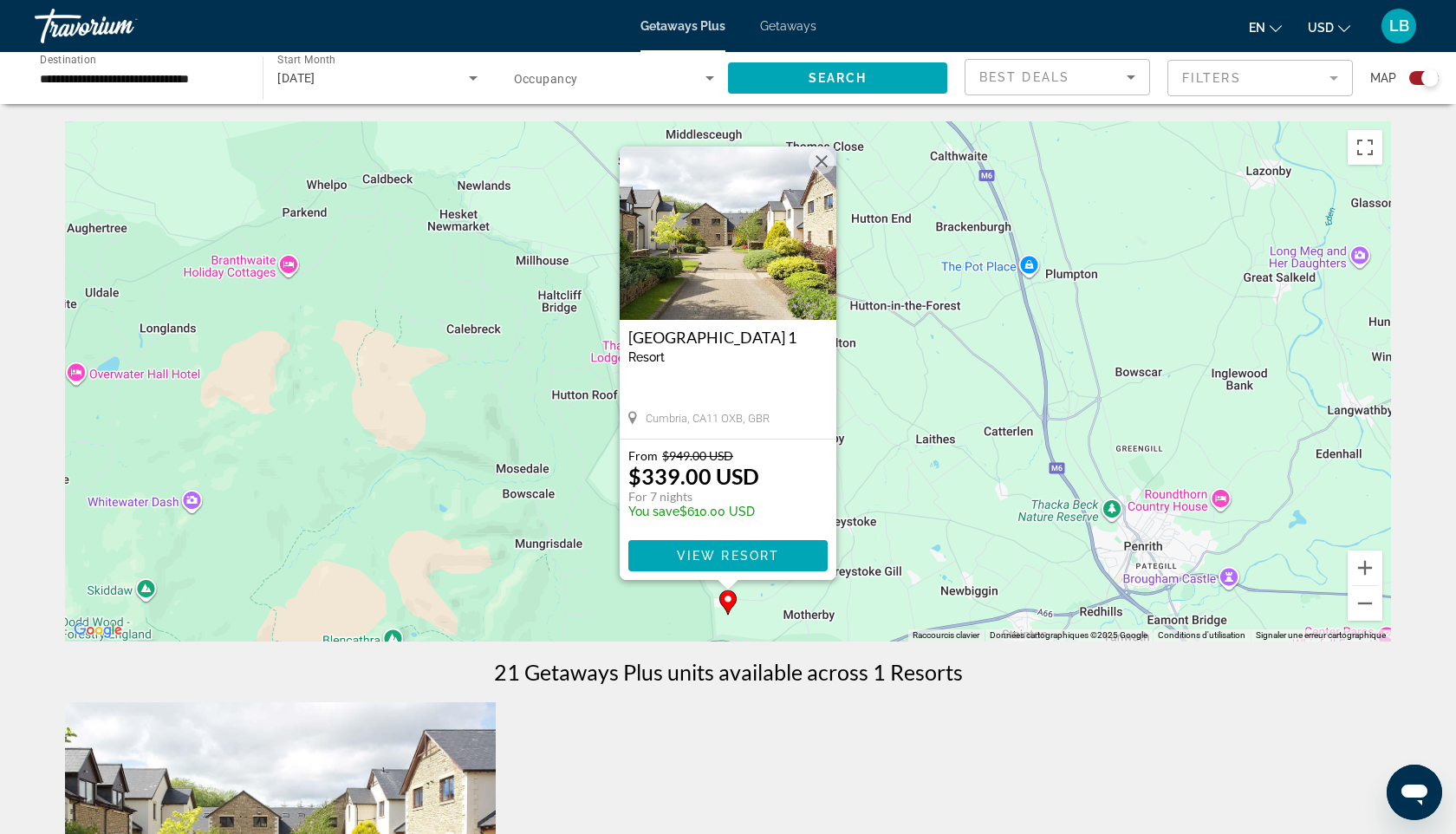
click at [758, 21] on li "Getaways" at bounding box center [779, 27] width 74 height 14
click at [793, 21] on span "Getaways" at bounding box center [789, 27] width 57 height 14
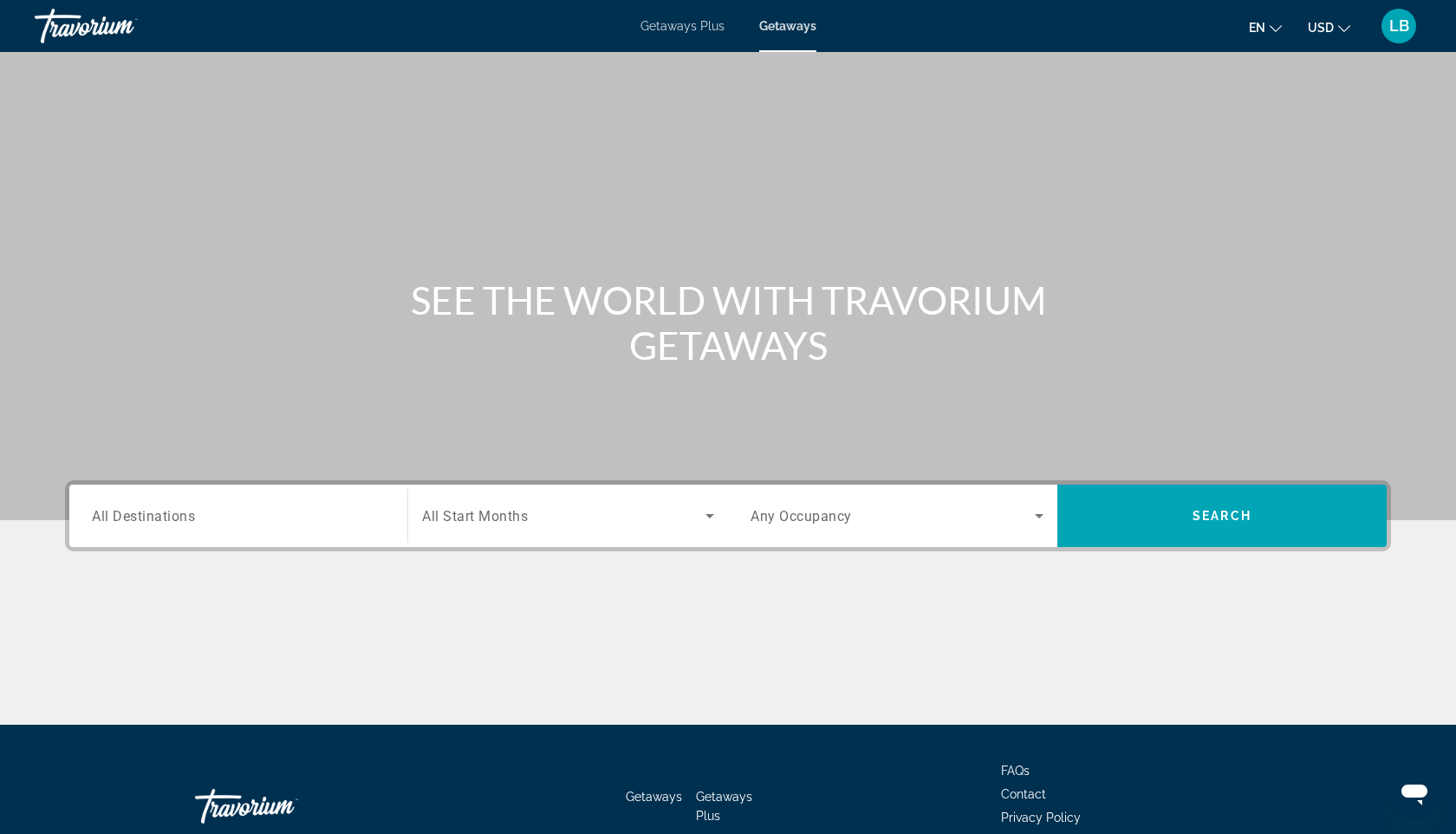
click at [112, 520] on span "All Destinations" at bounding box center [144, 515] width 103 height 17
click at [112, 520] on input "Destination All Destinations" at bounding box center [238, 516] width 293 height 20
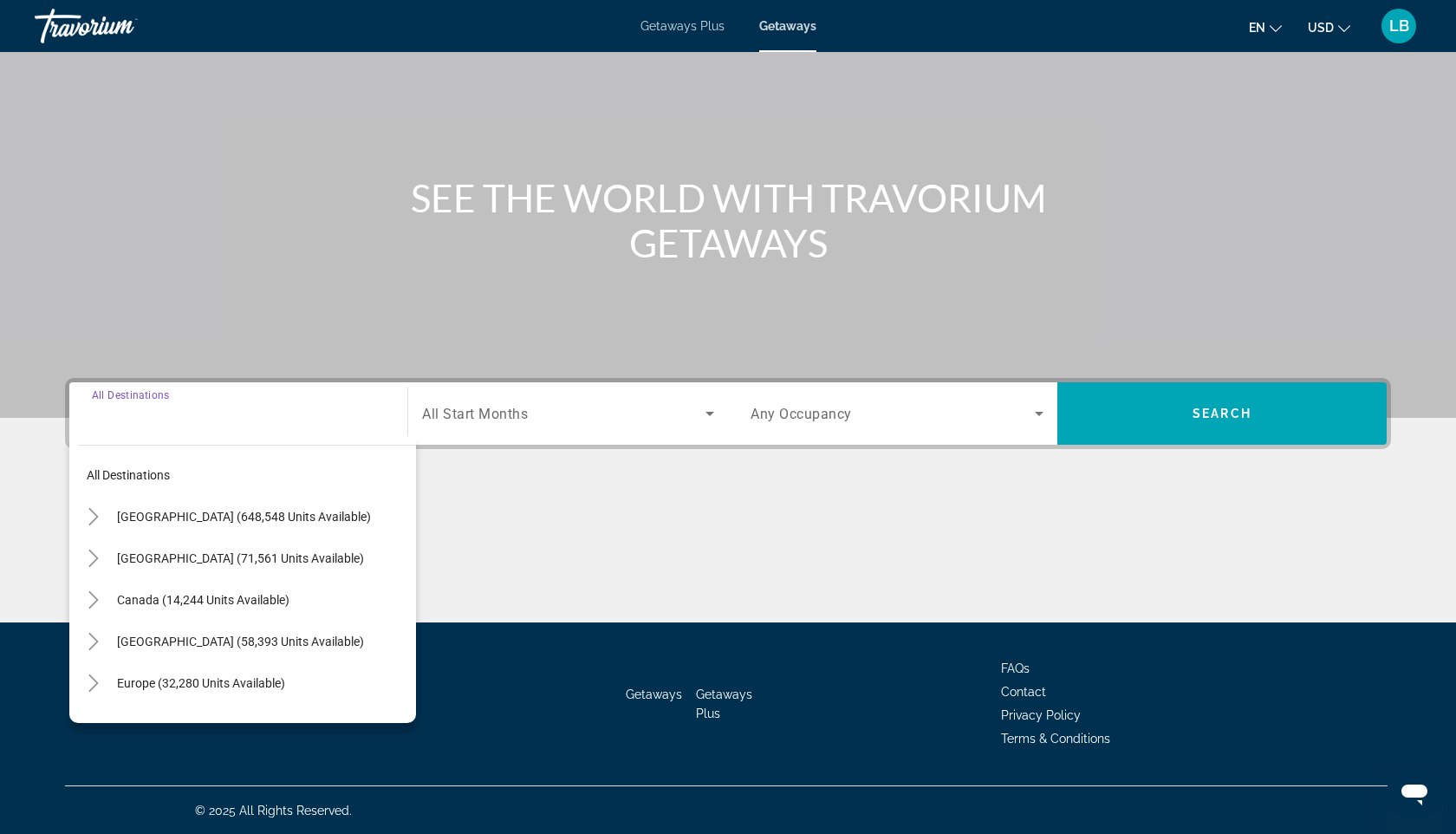
scroll to position [103, 0]
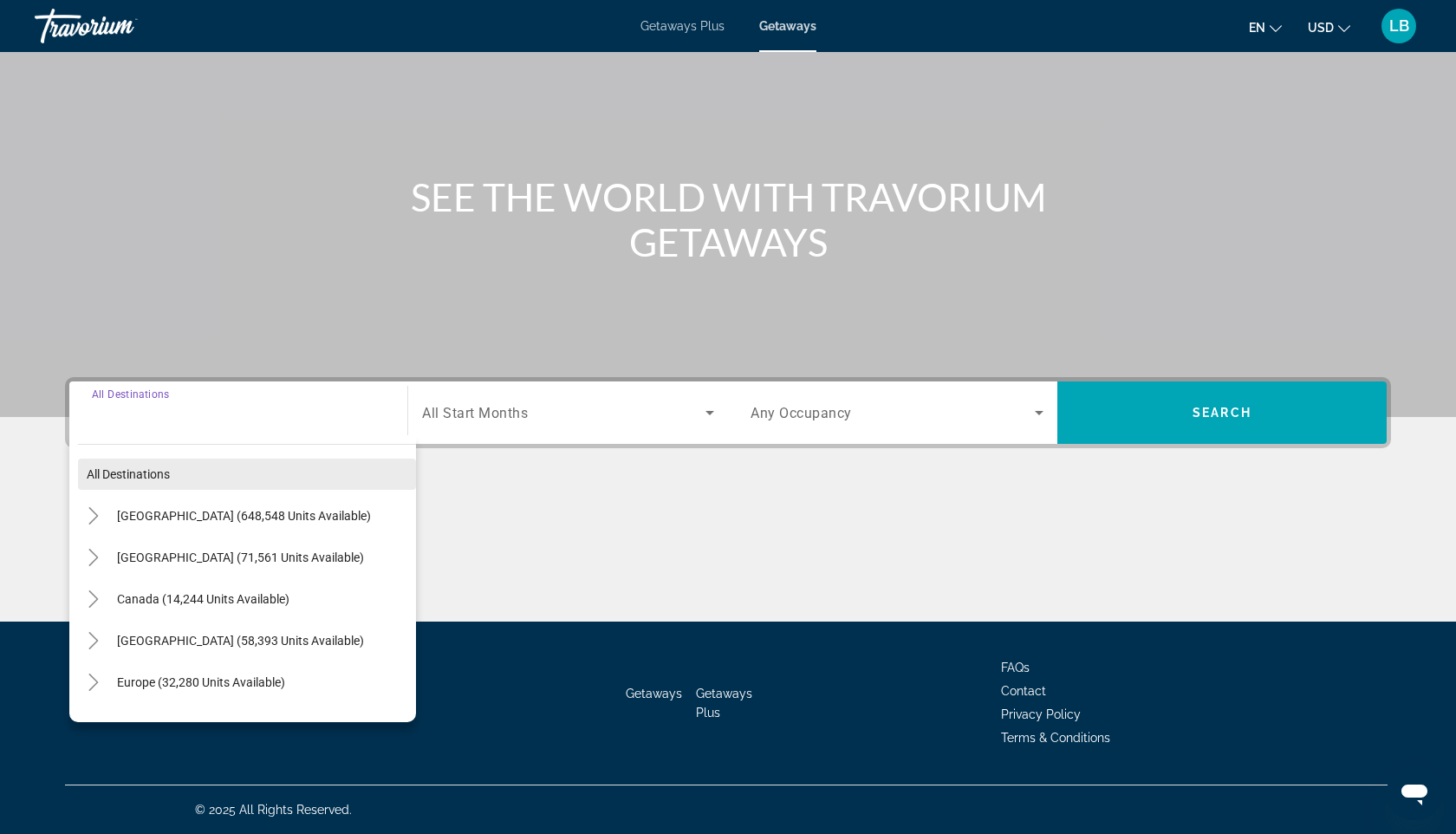
click at [148, 479] on span "All destinations" at bounding box center [128, 474] width 83 height 14
type input "**********"
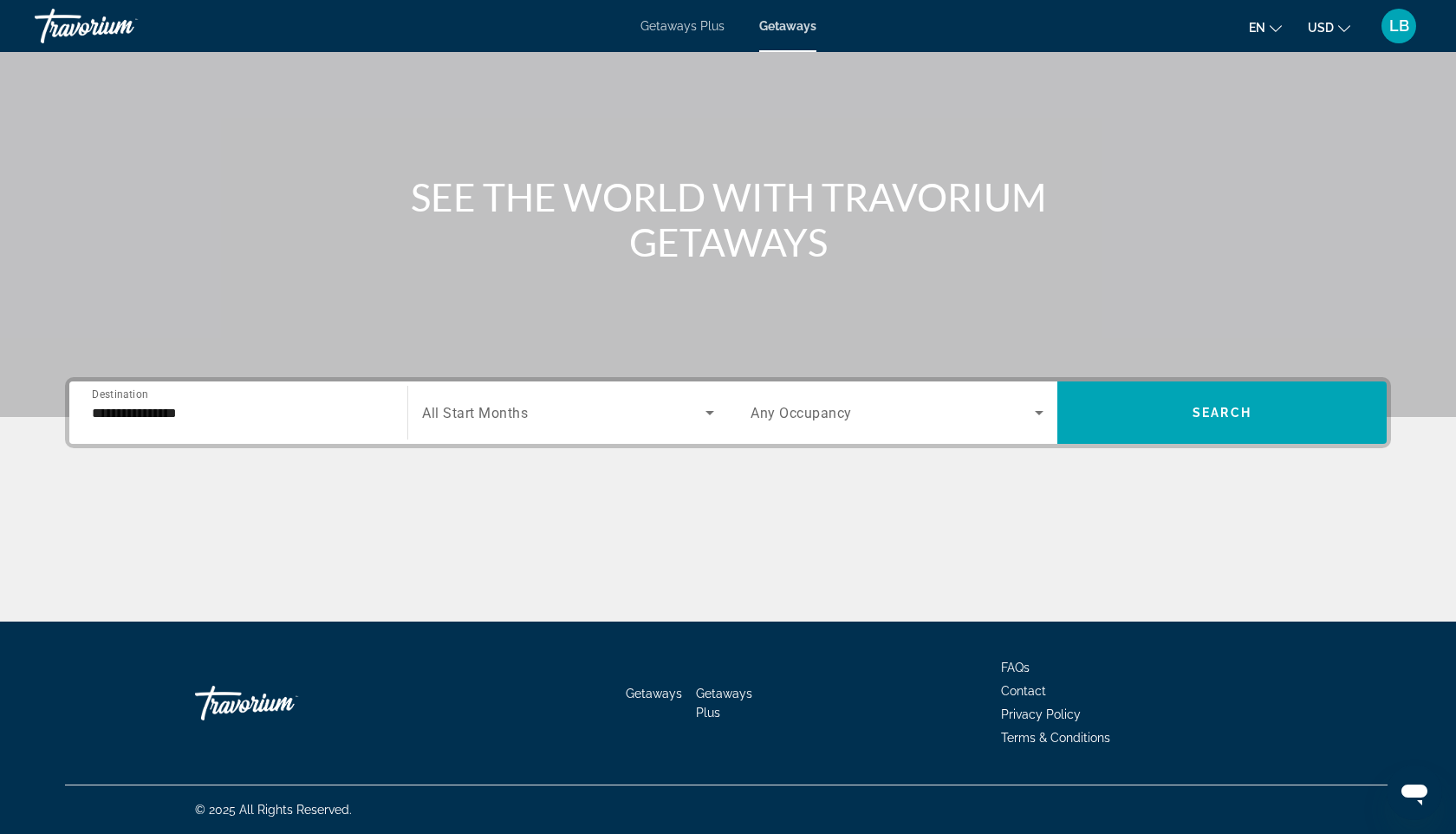
click at [484, 411] on span "All Start Months" at bounding box center [474, 413] width 105 height 17
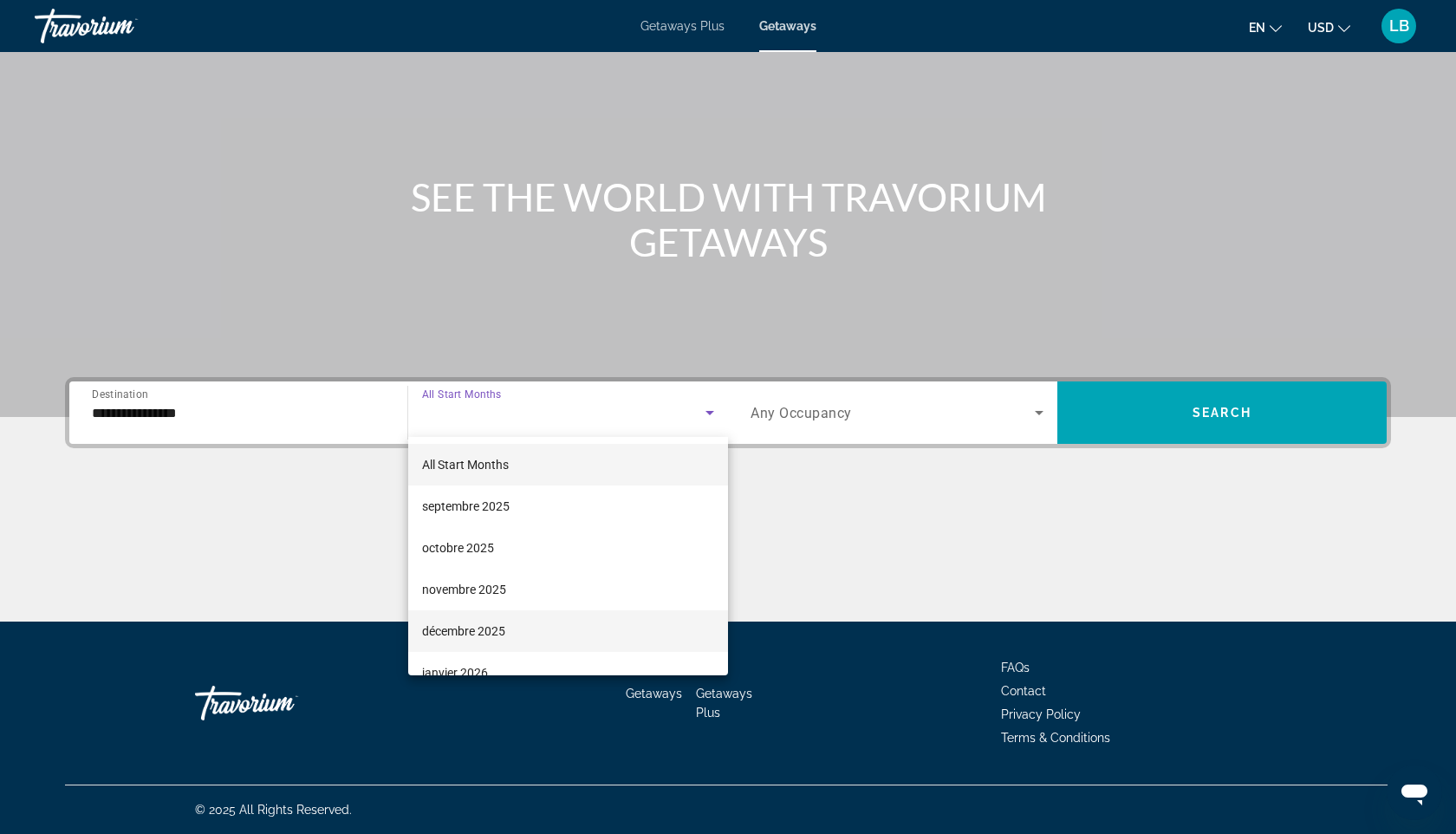
click at [490, 636] on span "décembre 2025" at bounding box center [463, 630] width 83 height 20
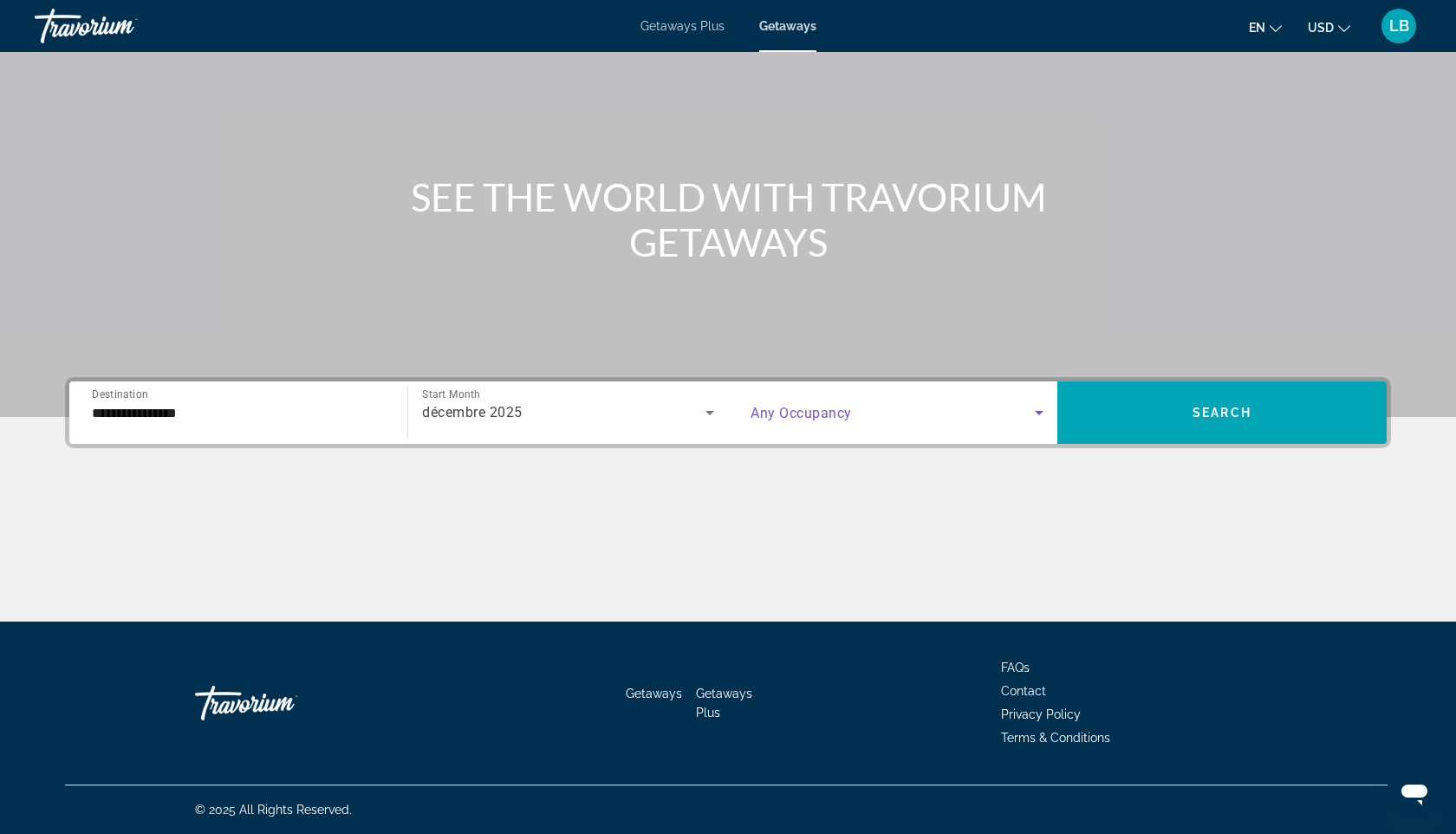
click at [882, 411] on span "Search widget" at bounding box center [892, 412] width 284 height 20
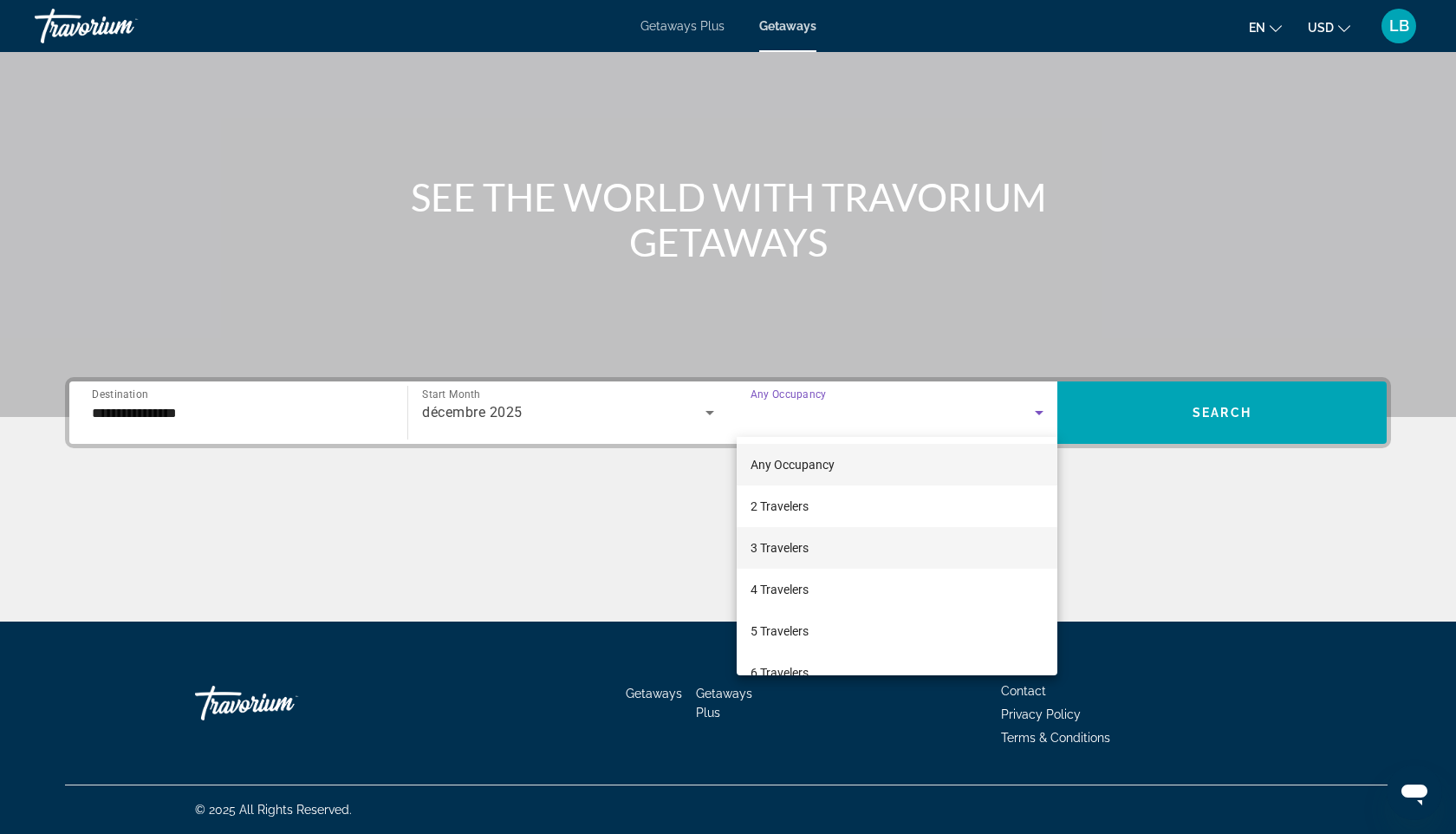
click at [871, 550] on mat-option "3 Travelers" at bounding box center [897, 548] width 321 height 42
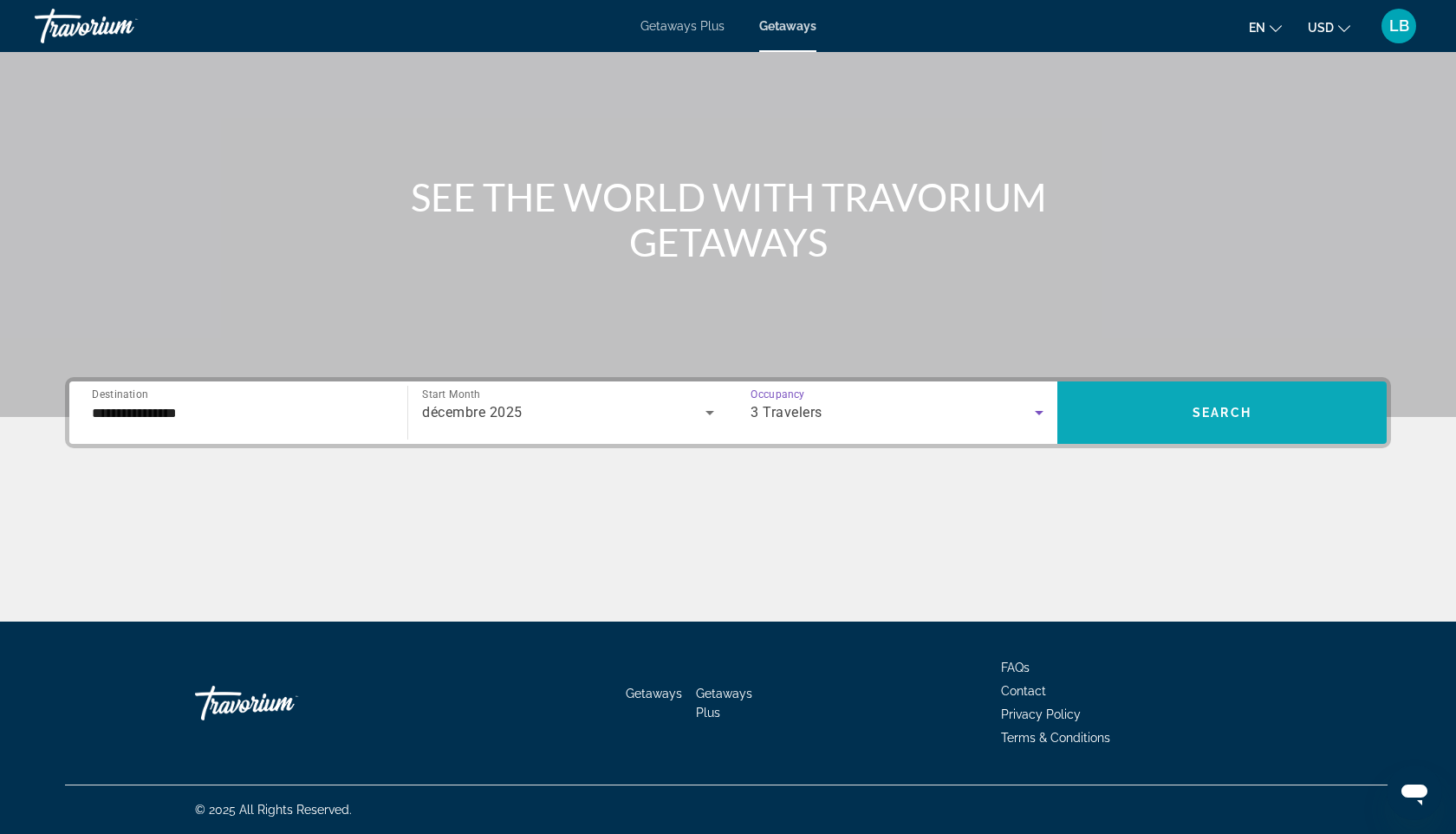
click at [1211, 437] on span "Search widget" at bounding box center [1222, 412] width 330 height 62
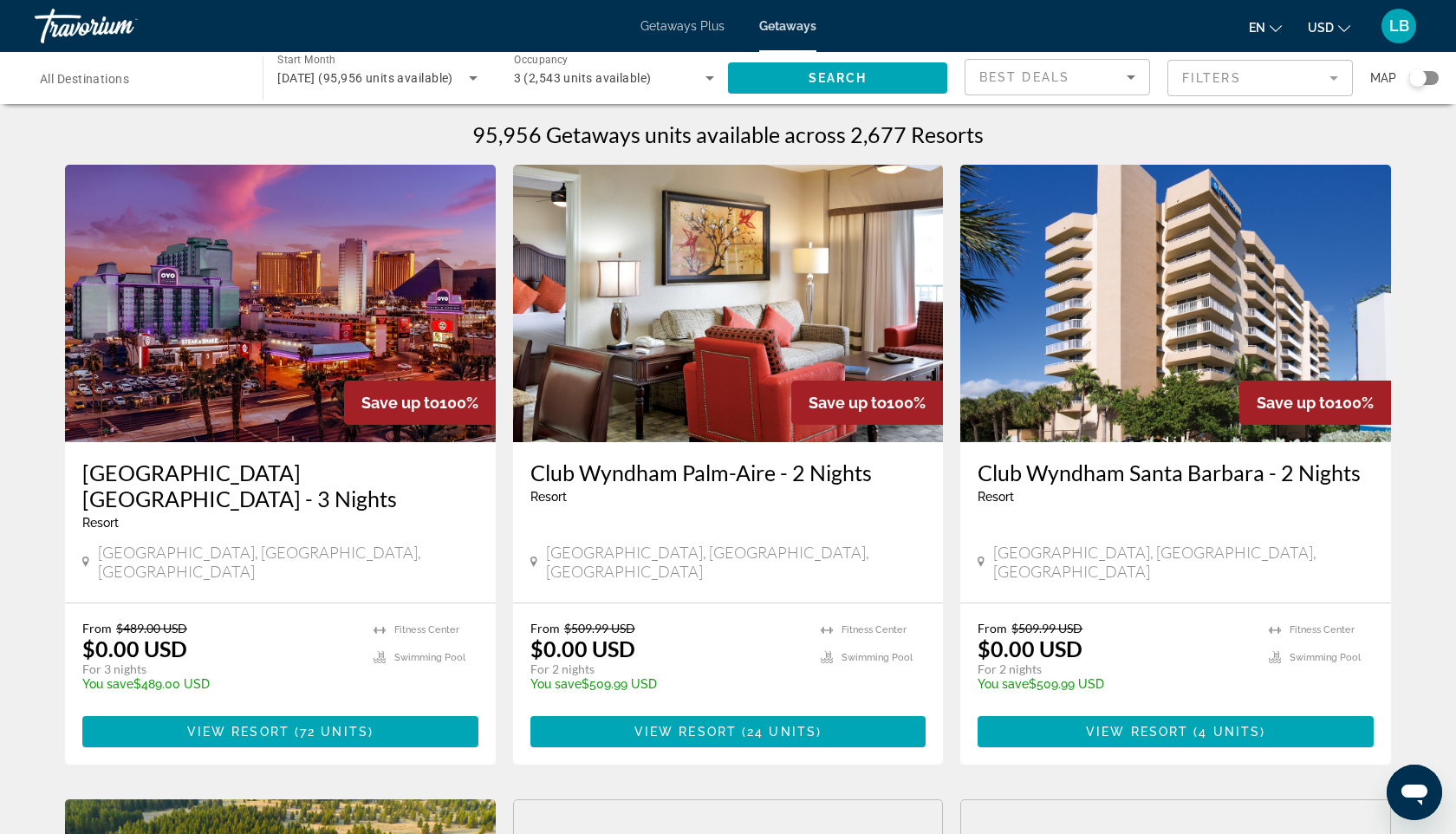
click at [105, 69] on input "Destination All Destinations" at bounding box center [140, 78] width 200 height 20
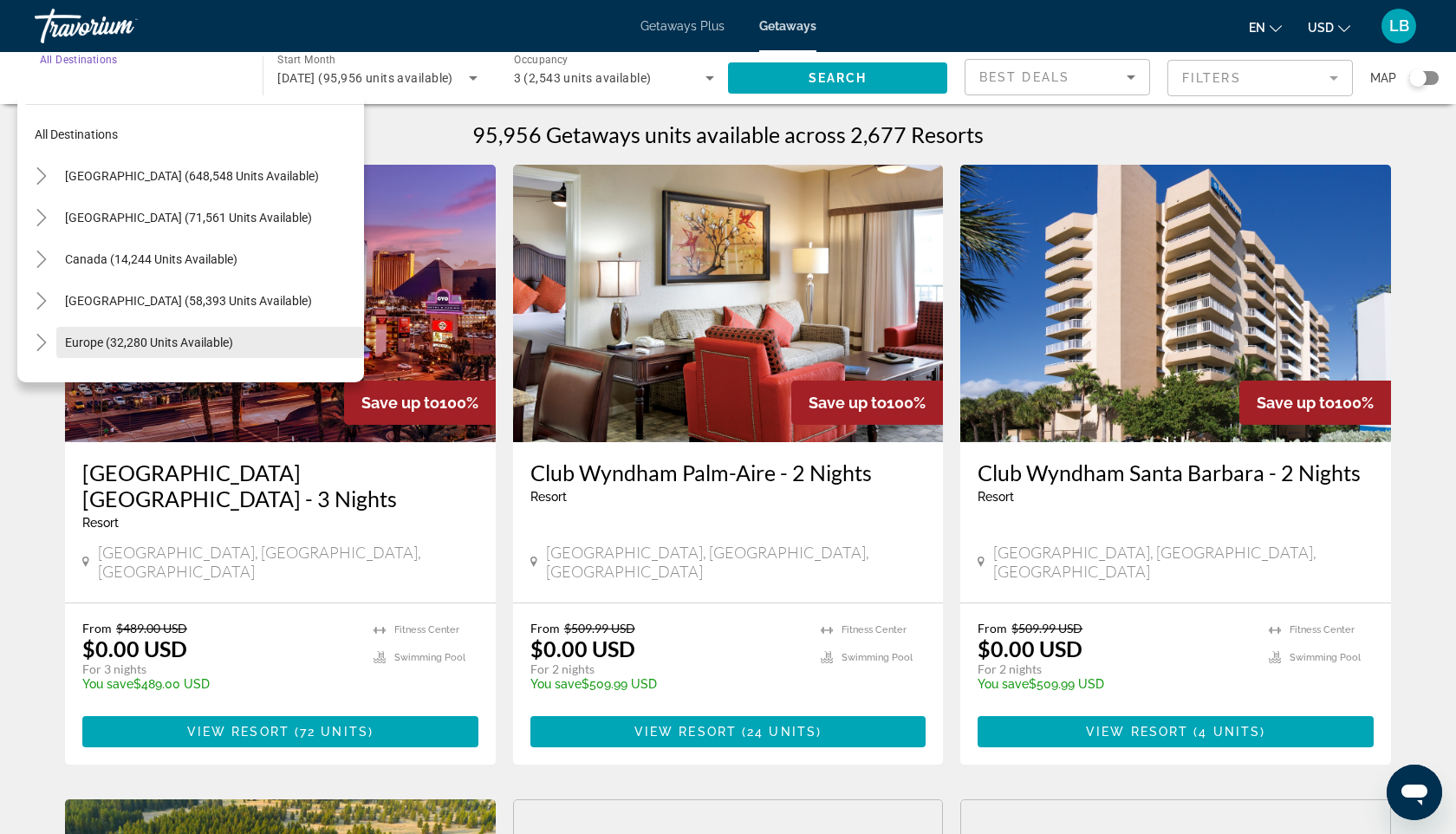
click at [170, 350] on span "Search widget" at bounding box center [210, 342] width 308 height 42
type input "**********"
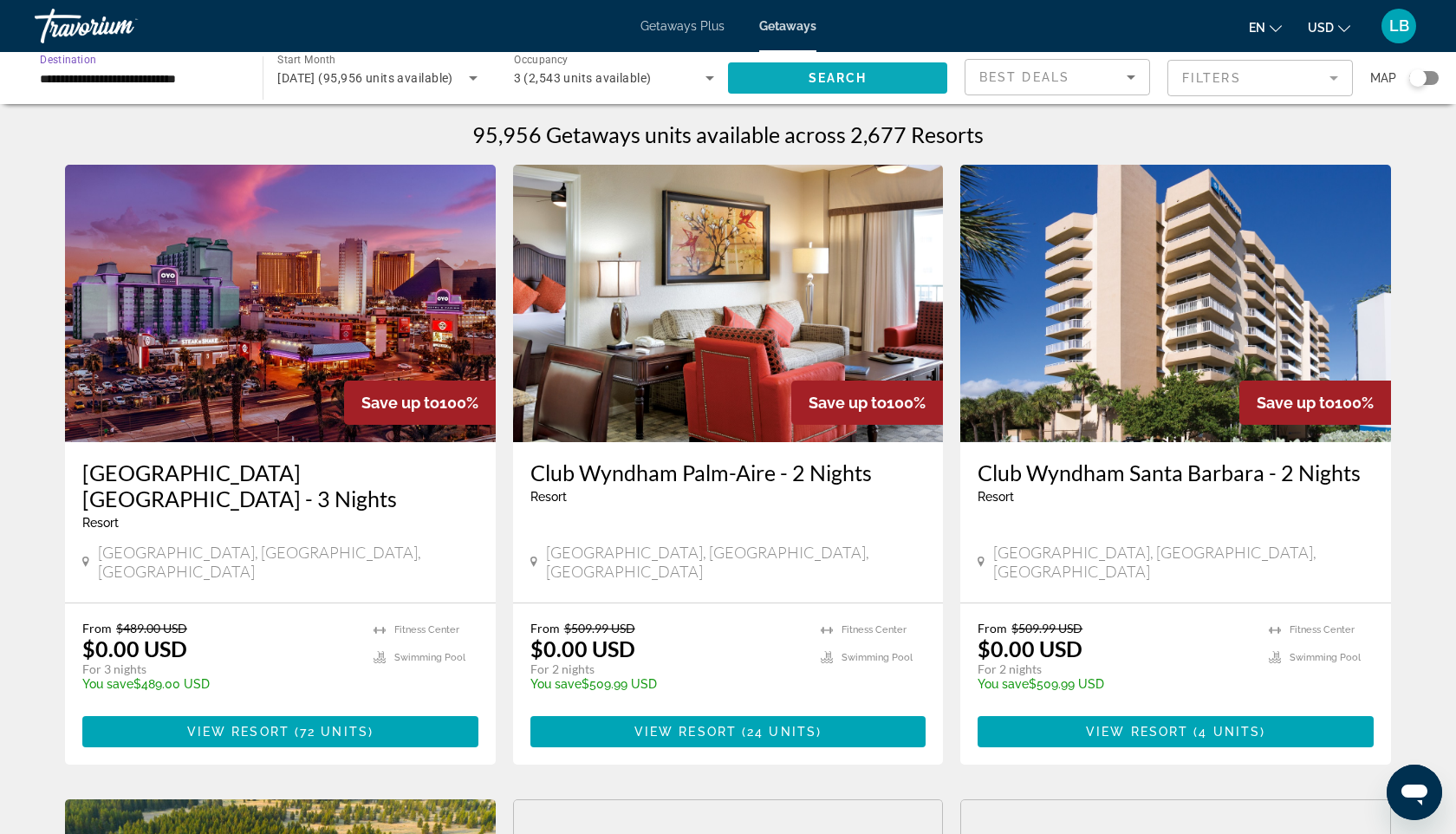
click at [803, 76] on span "Search widget" at bounding box center [837, 78] width 219 height 42
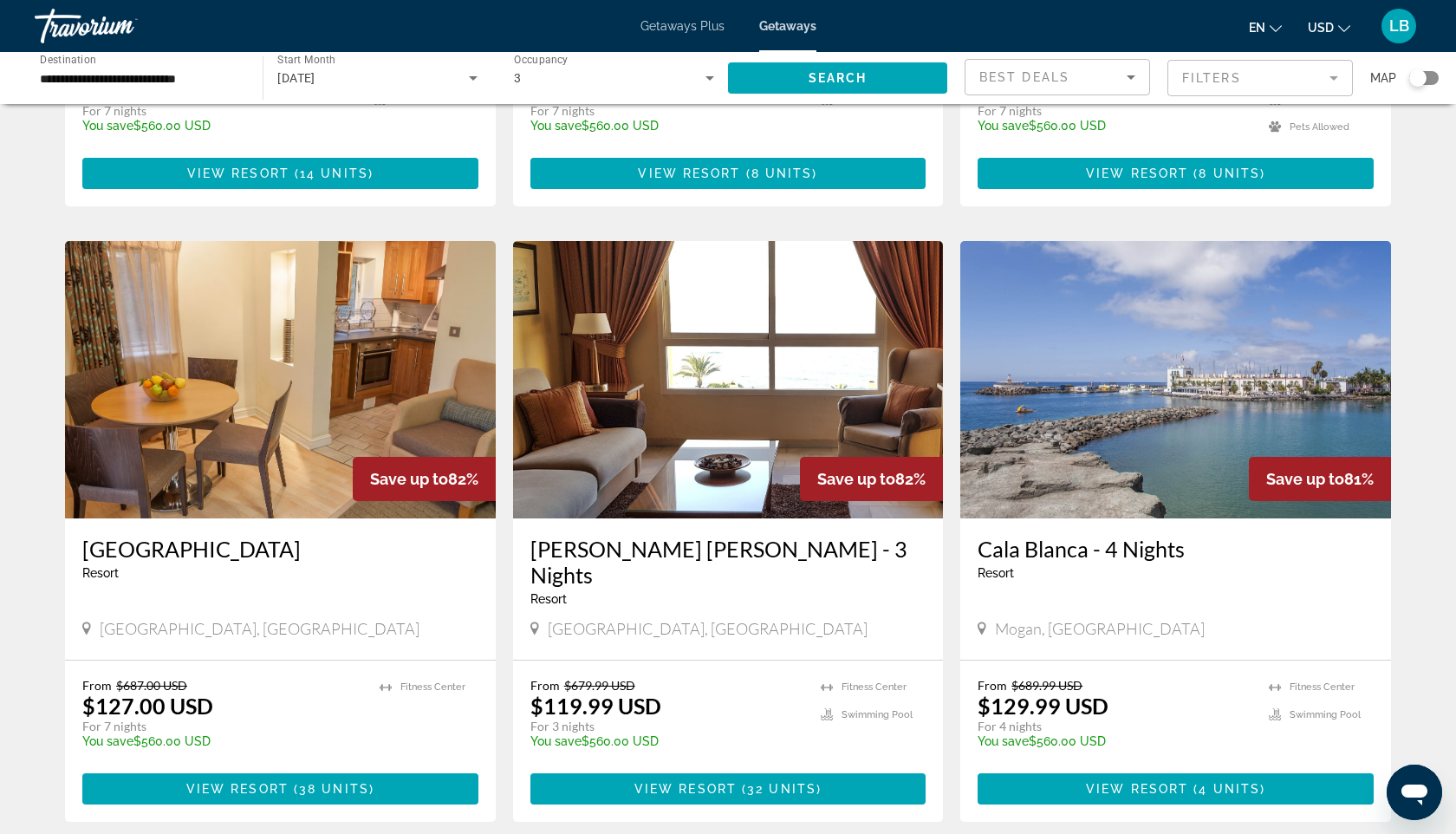
scroll to position [1789, 0]
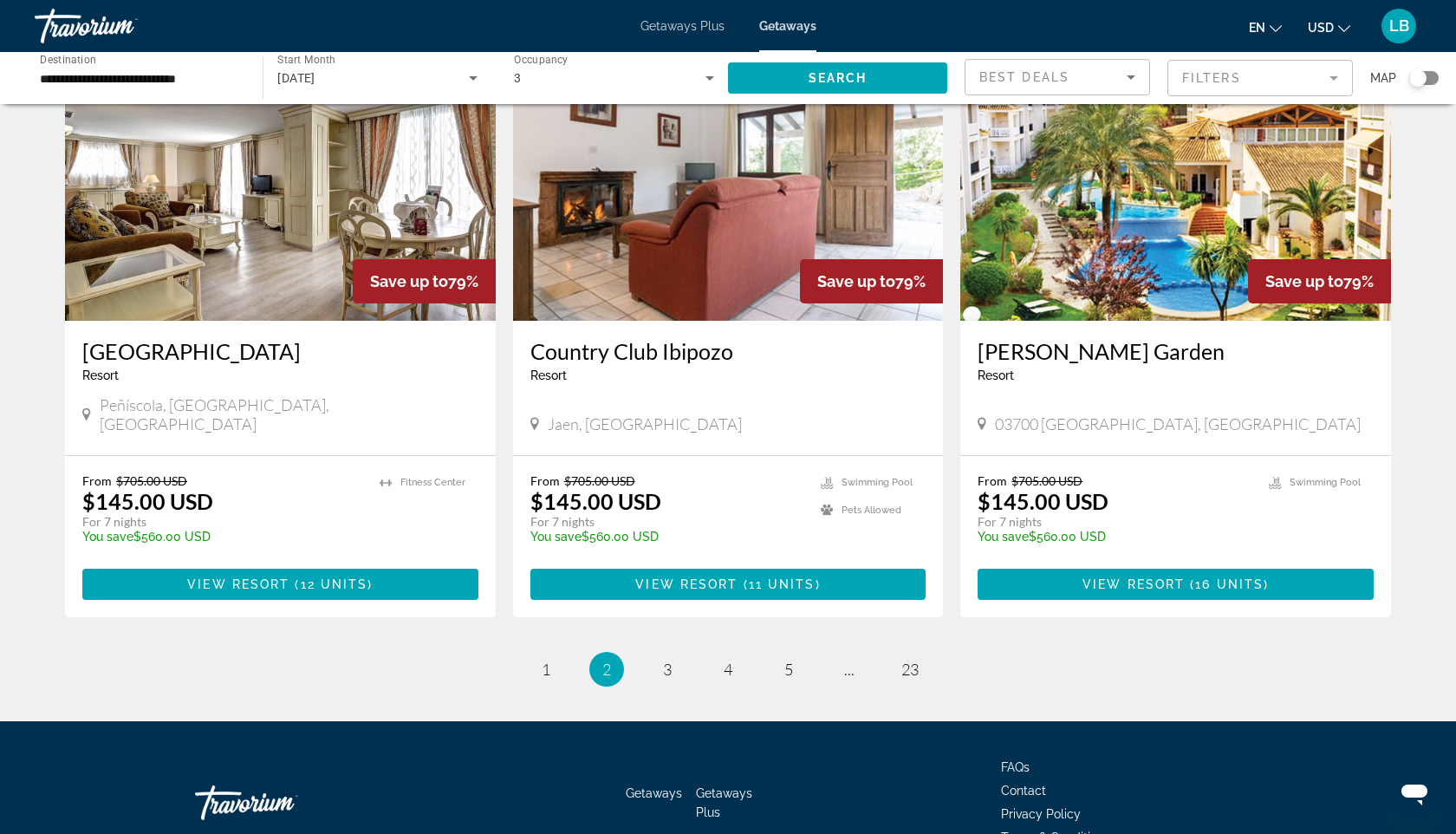
scroll to position [1947, 0]
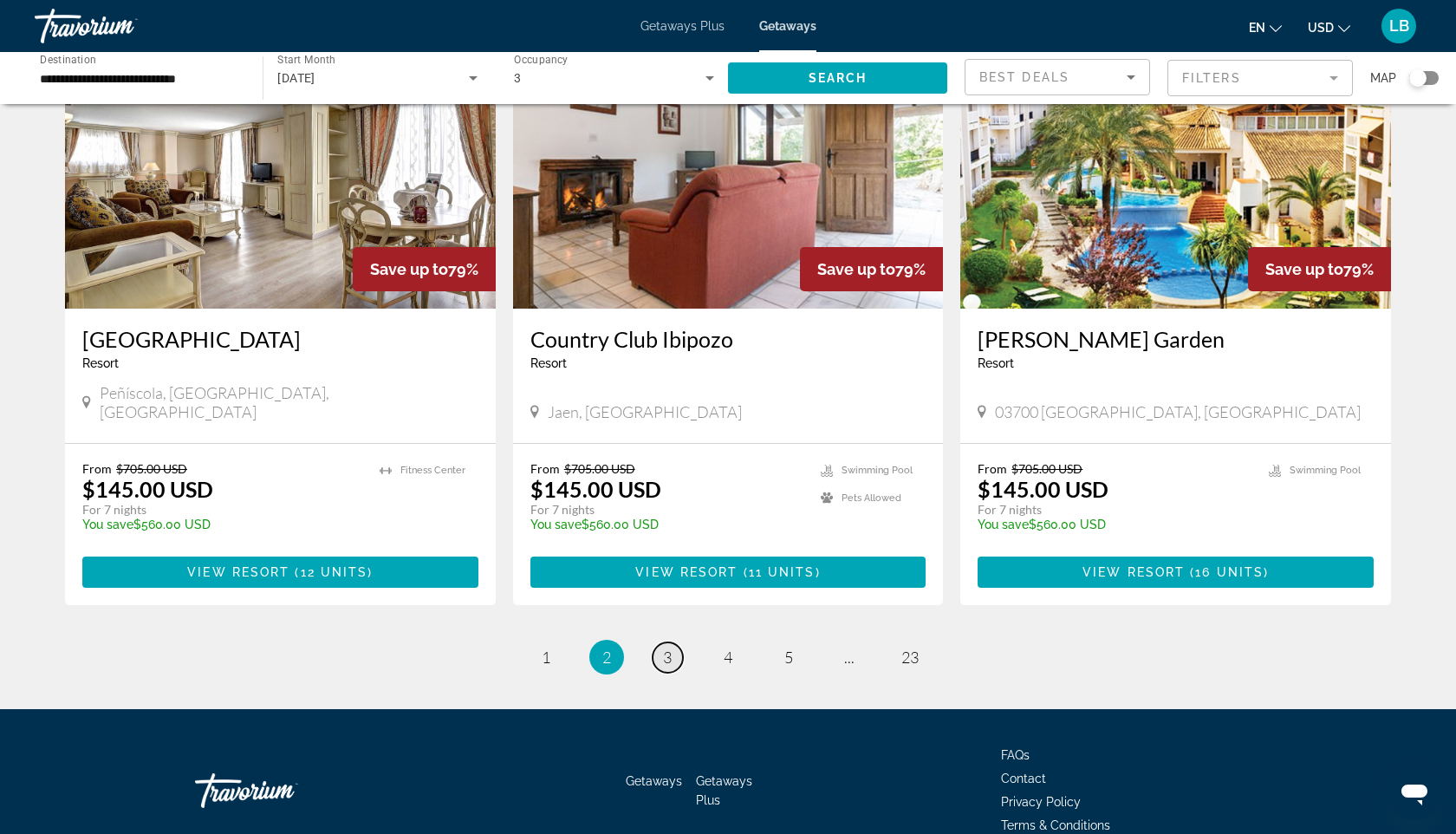
click at [674, 643] on link "page 3" at bounding box center [667, 658] width 30 height 30
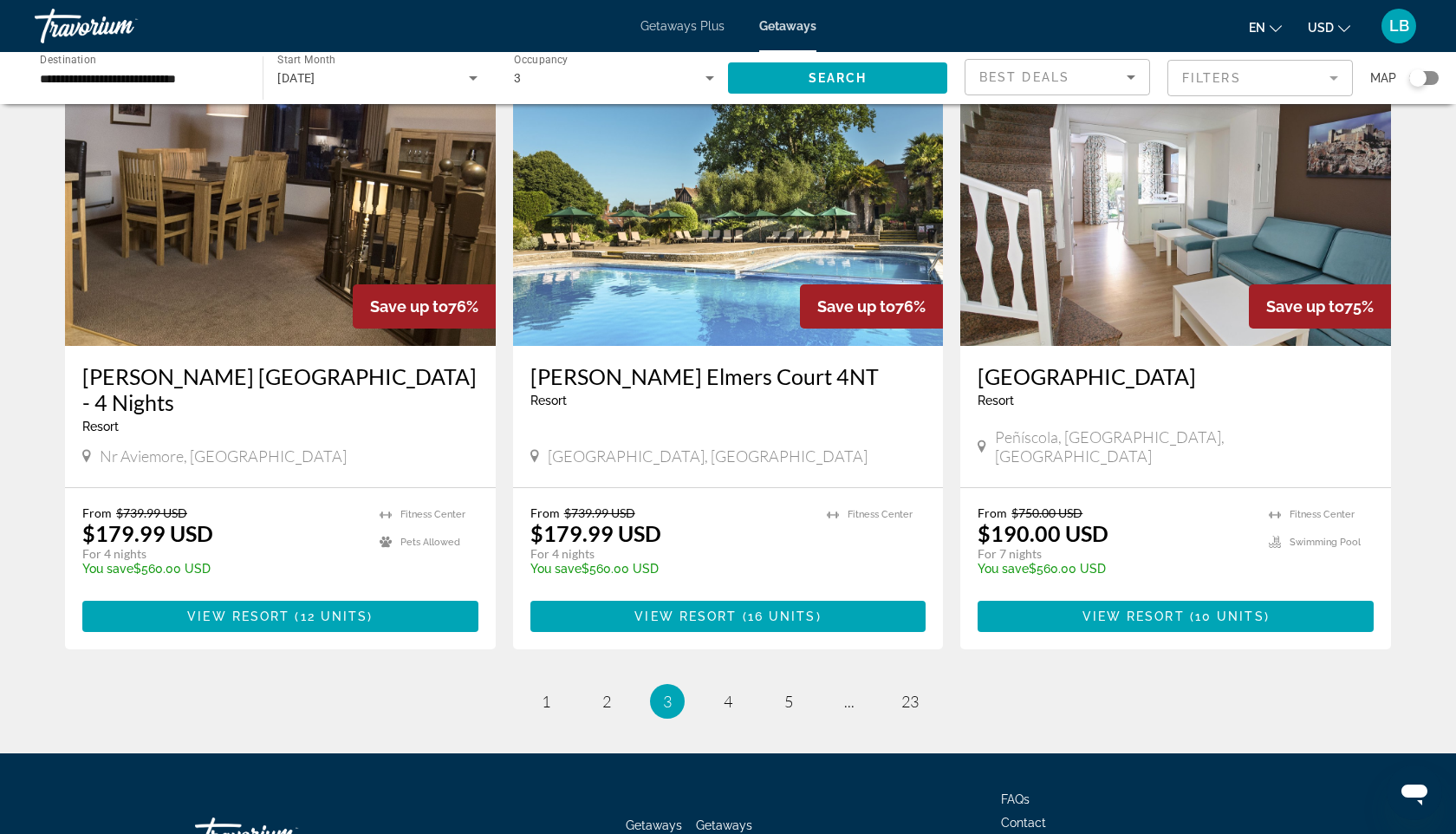
scroll to position [1892, 0]
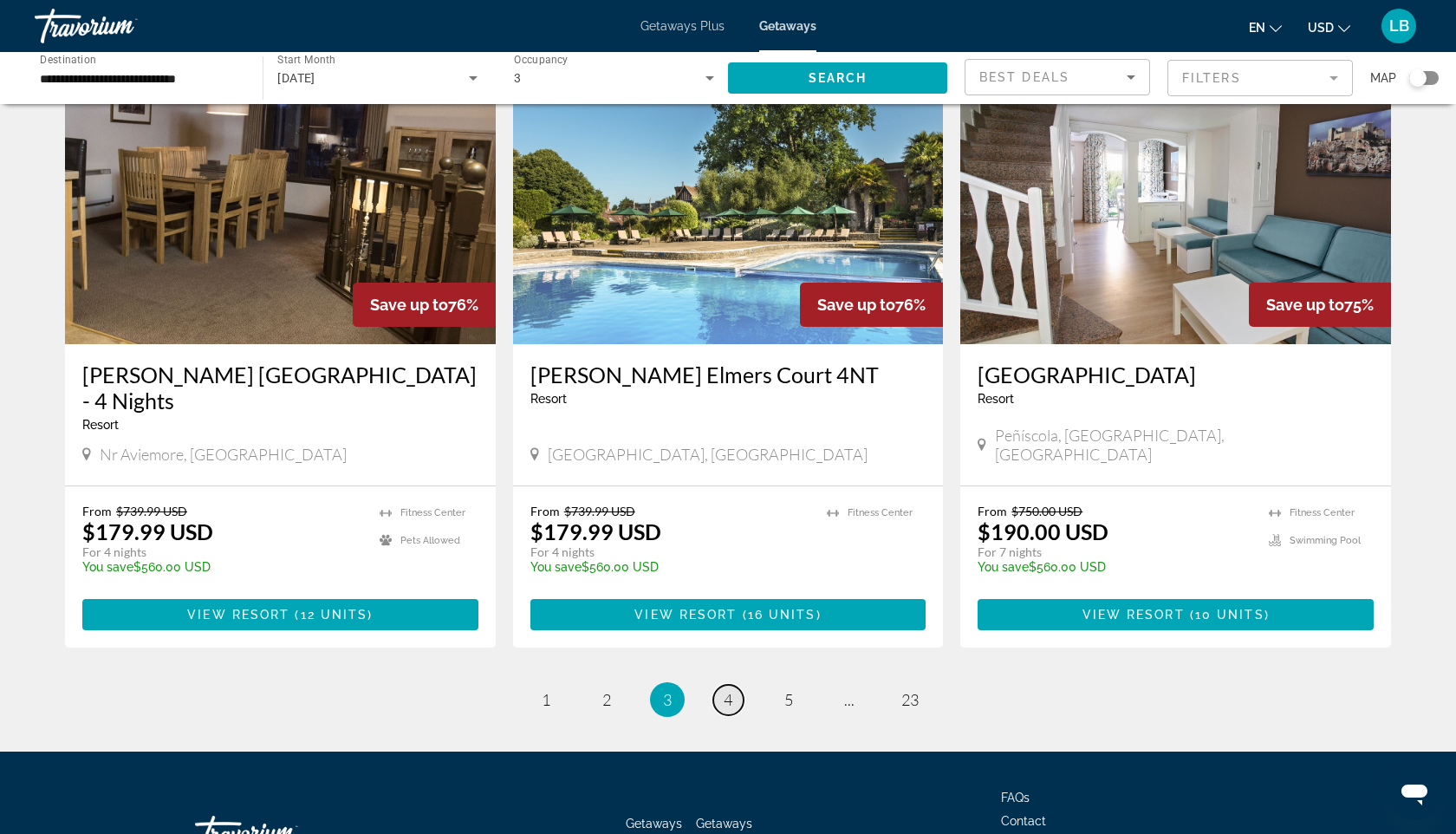
click at [736, 685] on link "page 4" at bounding box center [728, 700] width 30 height 30
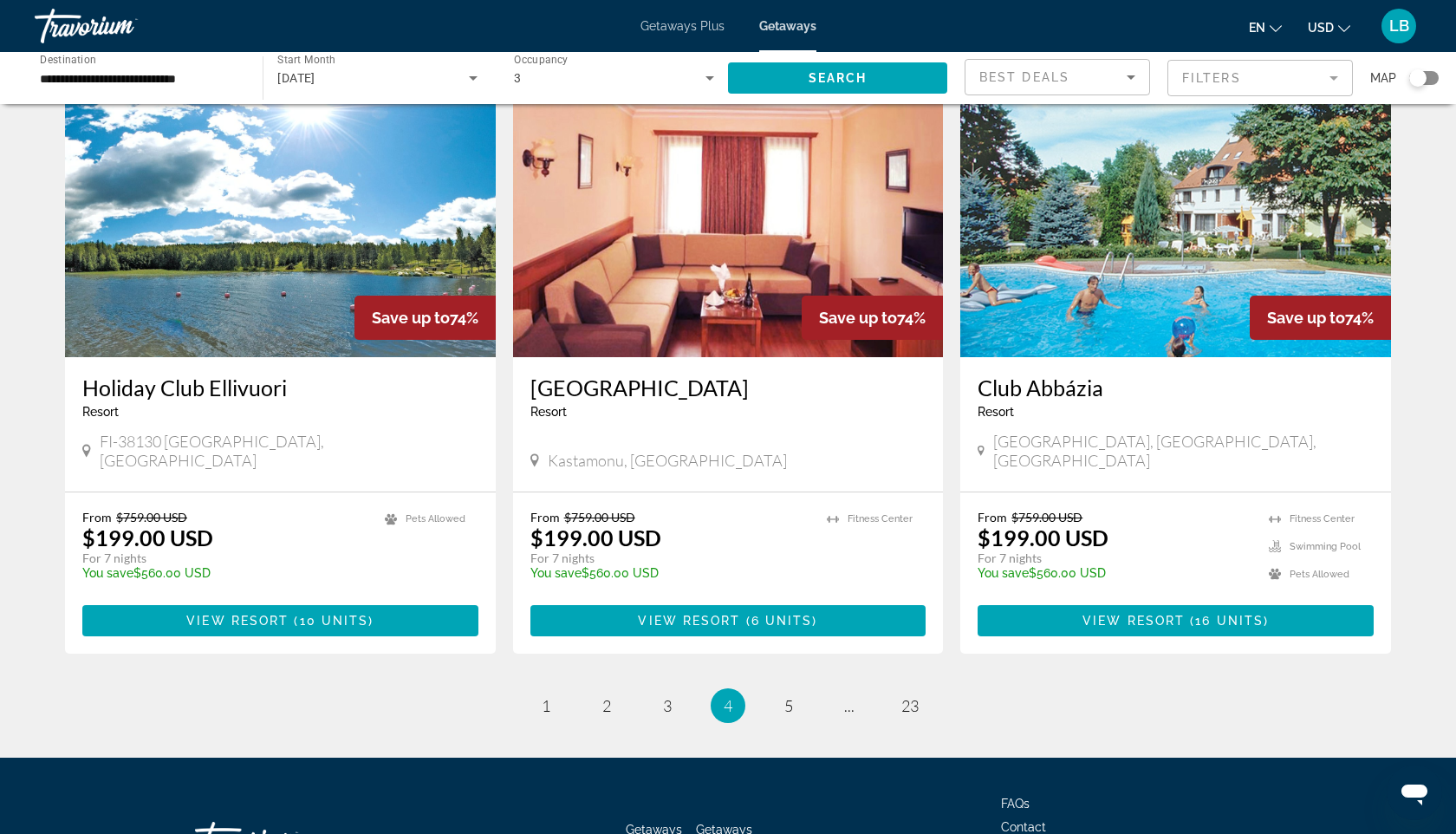
scroll to position [1941, 0]
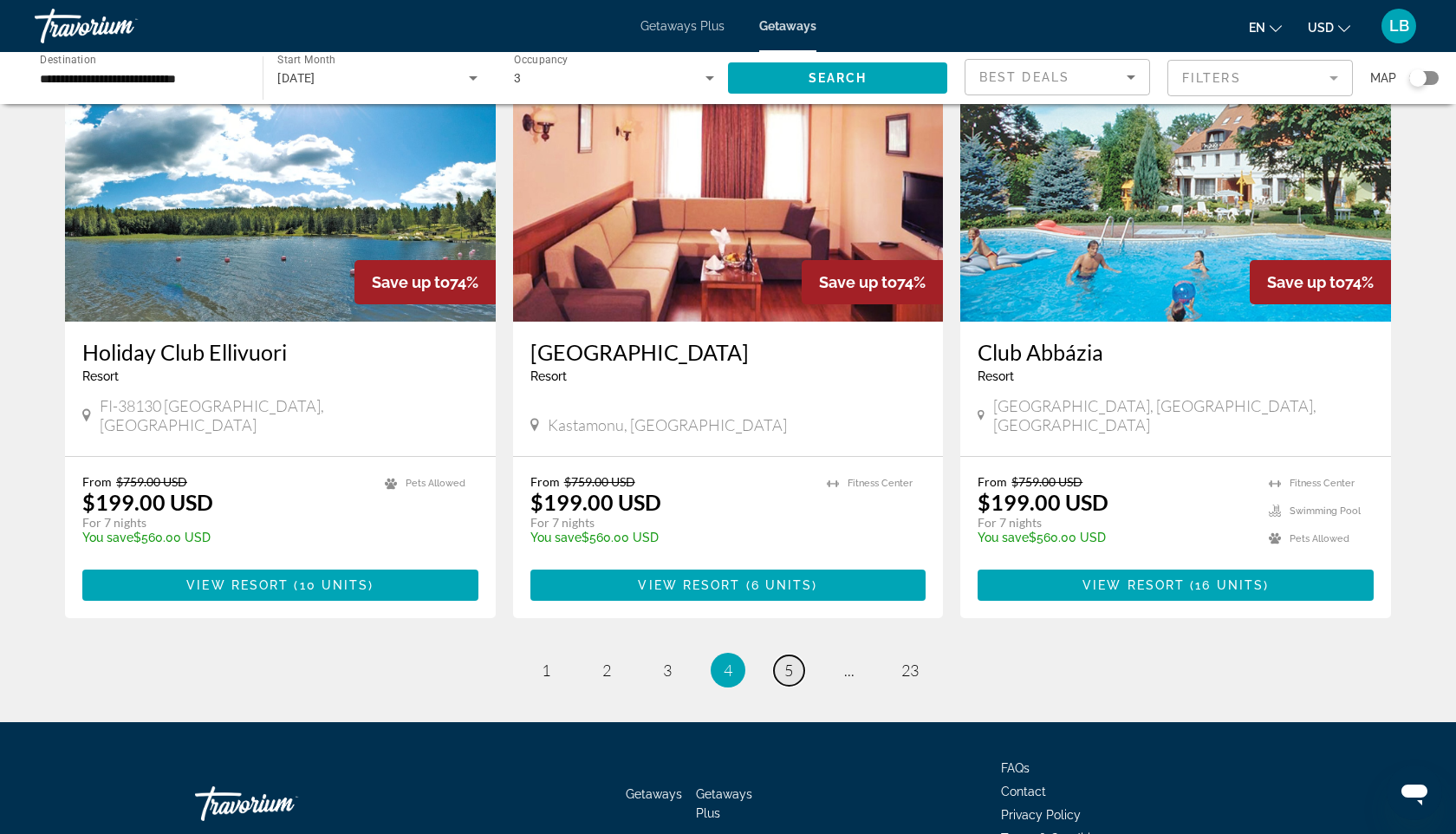
click at [781, 655] on link "page 5" at bounding box center [789, 670] width 30 height 30
